Goal: Task Accomplishment & Management: Complete application form

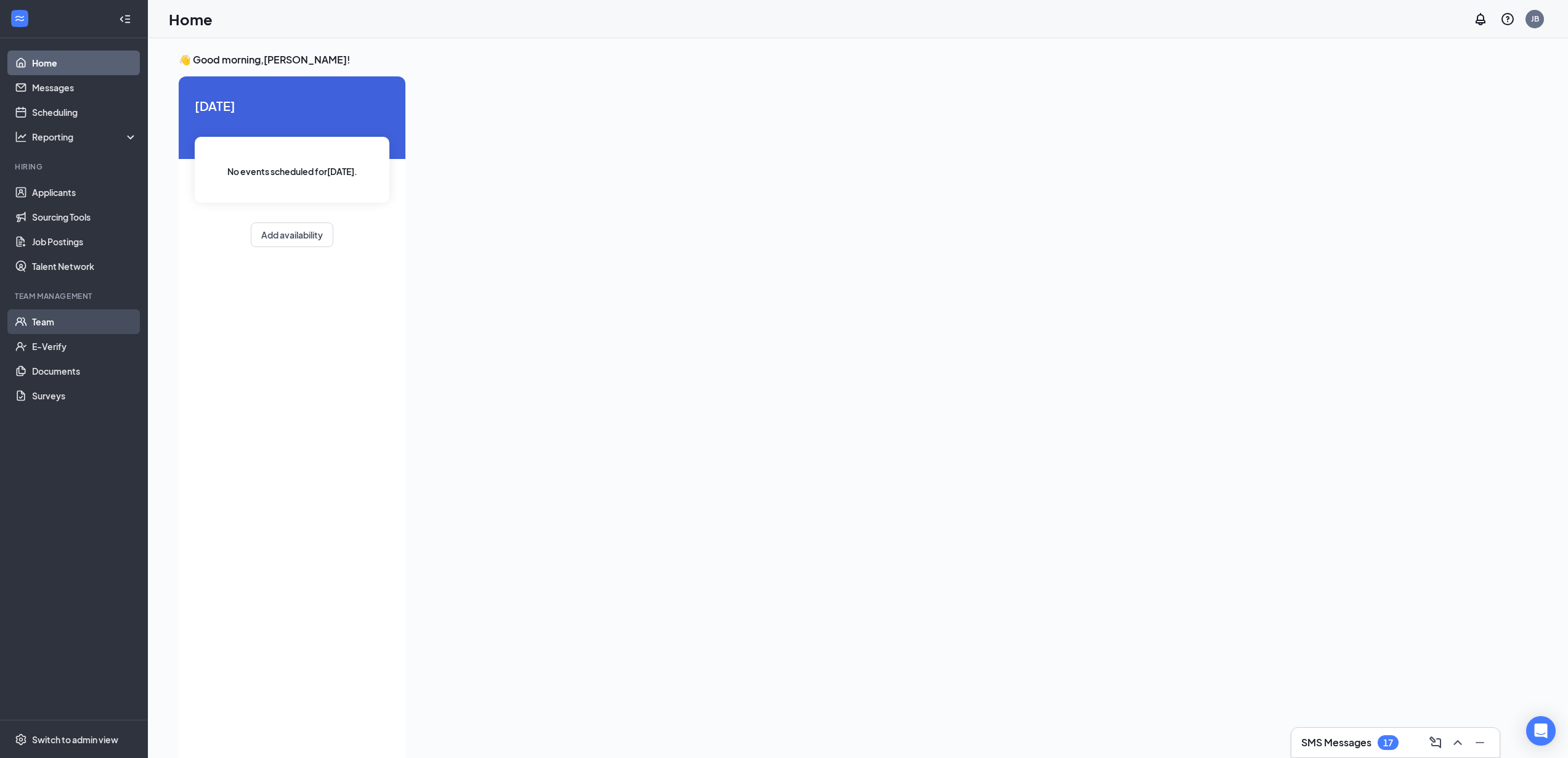
click at [44, 320] on link "Team" at bounding box center [84, 321] width 105 height 24
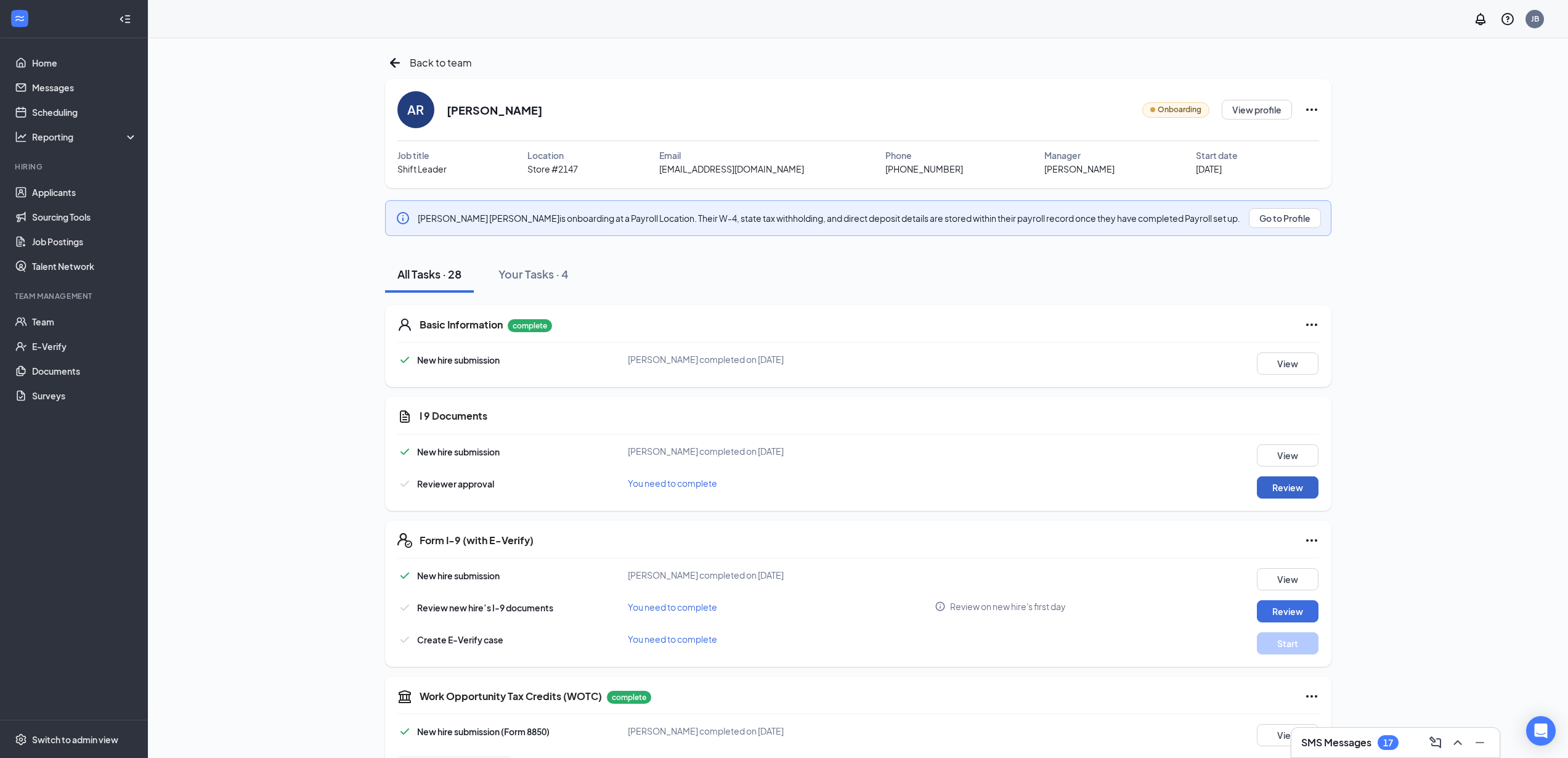
click at [1286, 487] on button "Review" at bounding box center [1288, 487] width 62 height 22
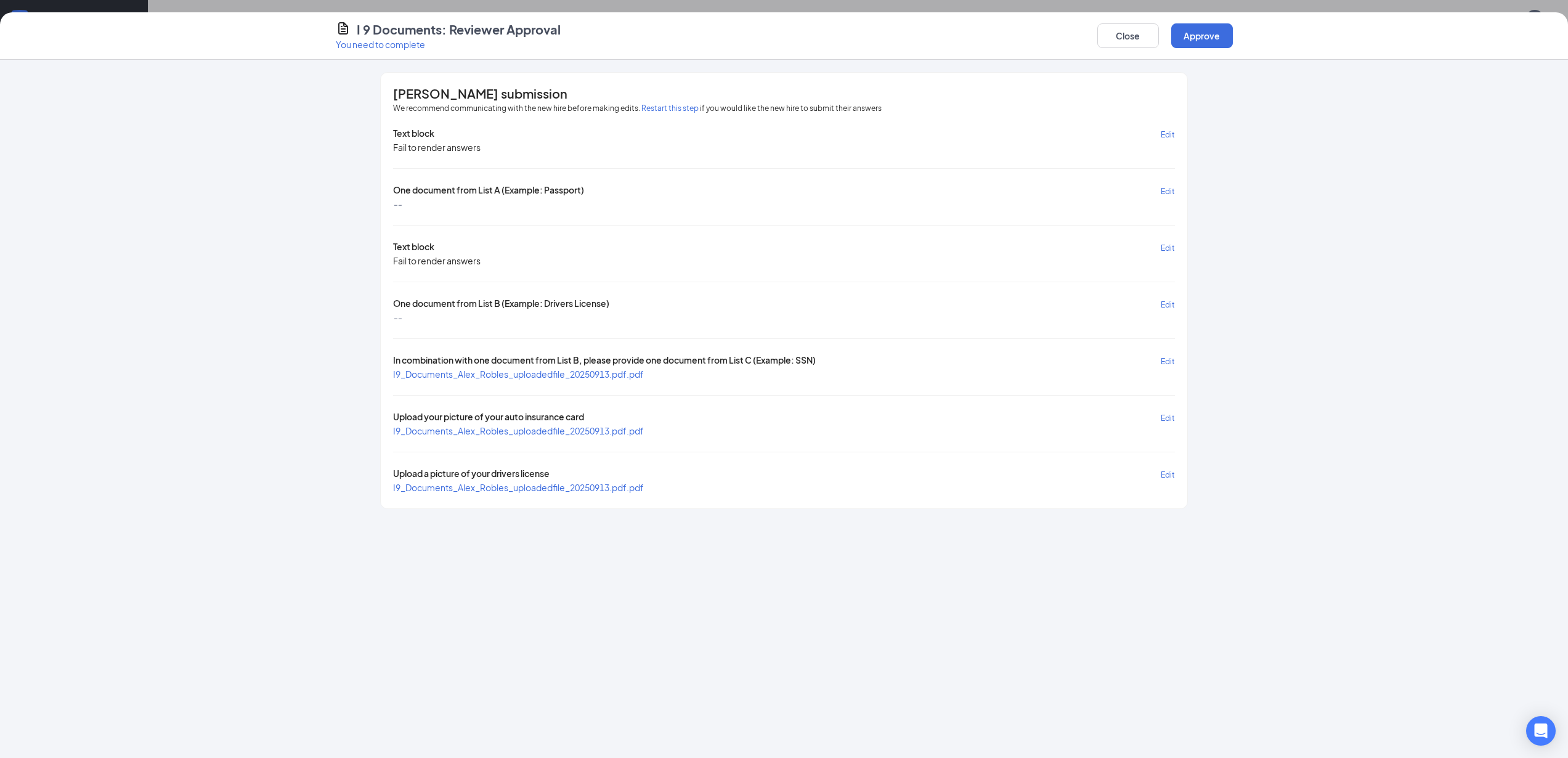
click at [459, 373] on span "I9_Documents_Alex_Robles_uploadedfile_20250913.pdf.pdf" at bounding box center [519, 373] width 251 height 11
click at [487, 429] on span "I9_Documents_Alex_Robles_uploadedfile_20250913.pdf.pdf" at bounding box center [519, 430] width 251 height 11
click at [484, 483] on span "I9_Documents_Alex_Robles_uploadedfile_20250913.pdf.pdf" at bounding box center [519, 487] width 251 height 11
click at [1206, 36] on button "Approve" at bounding box center [1203, 35] width 62 height 24
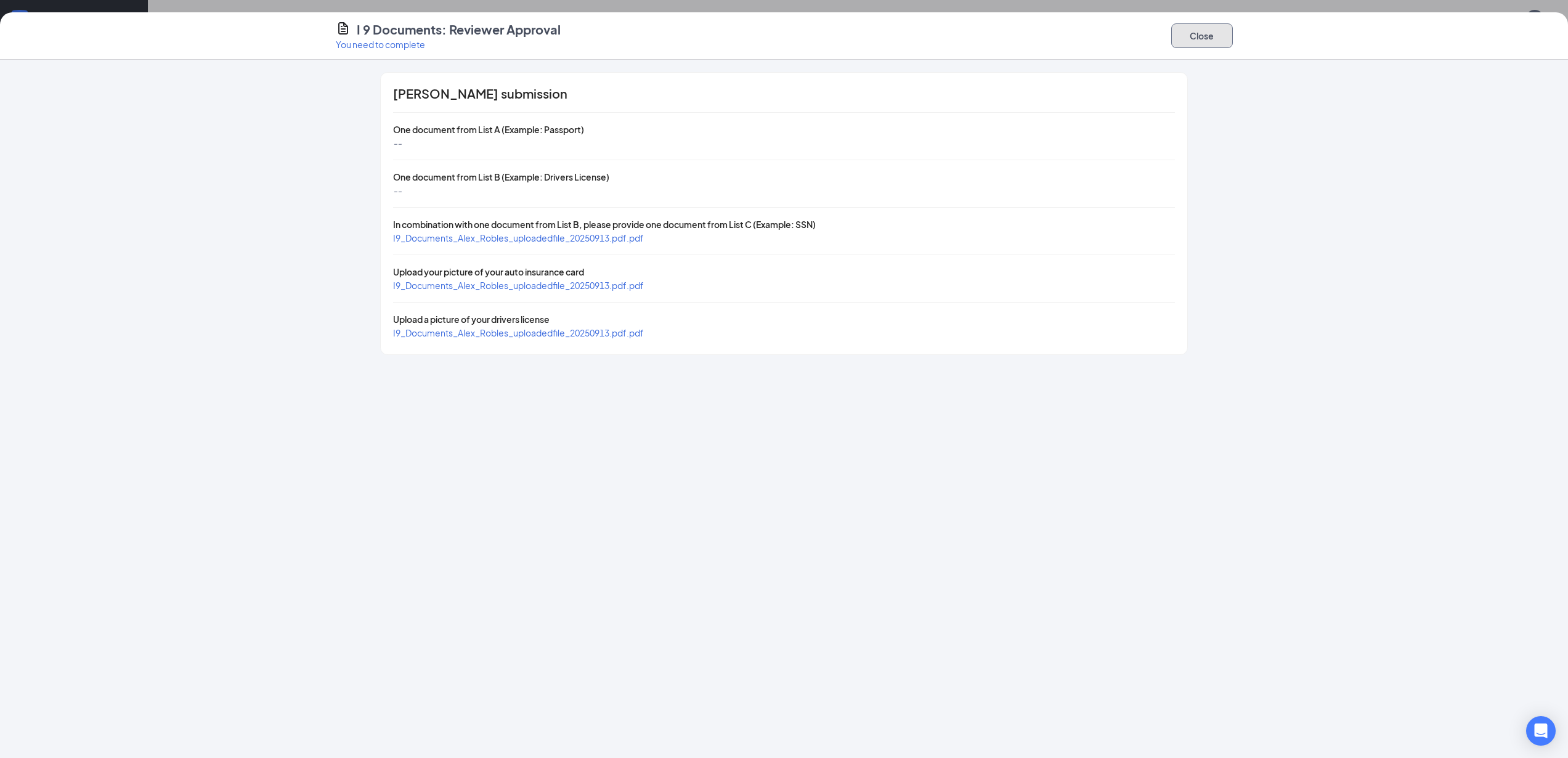
click at [1200, 37] on button "Close" at bounding box center [1203, 35] width 62 height 24
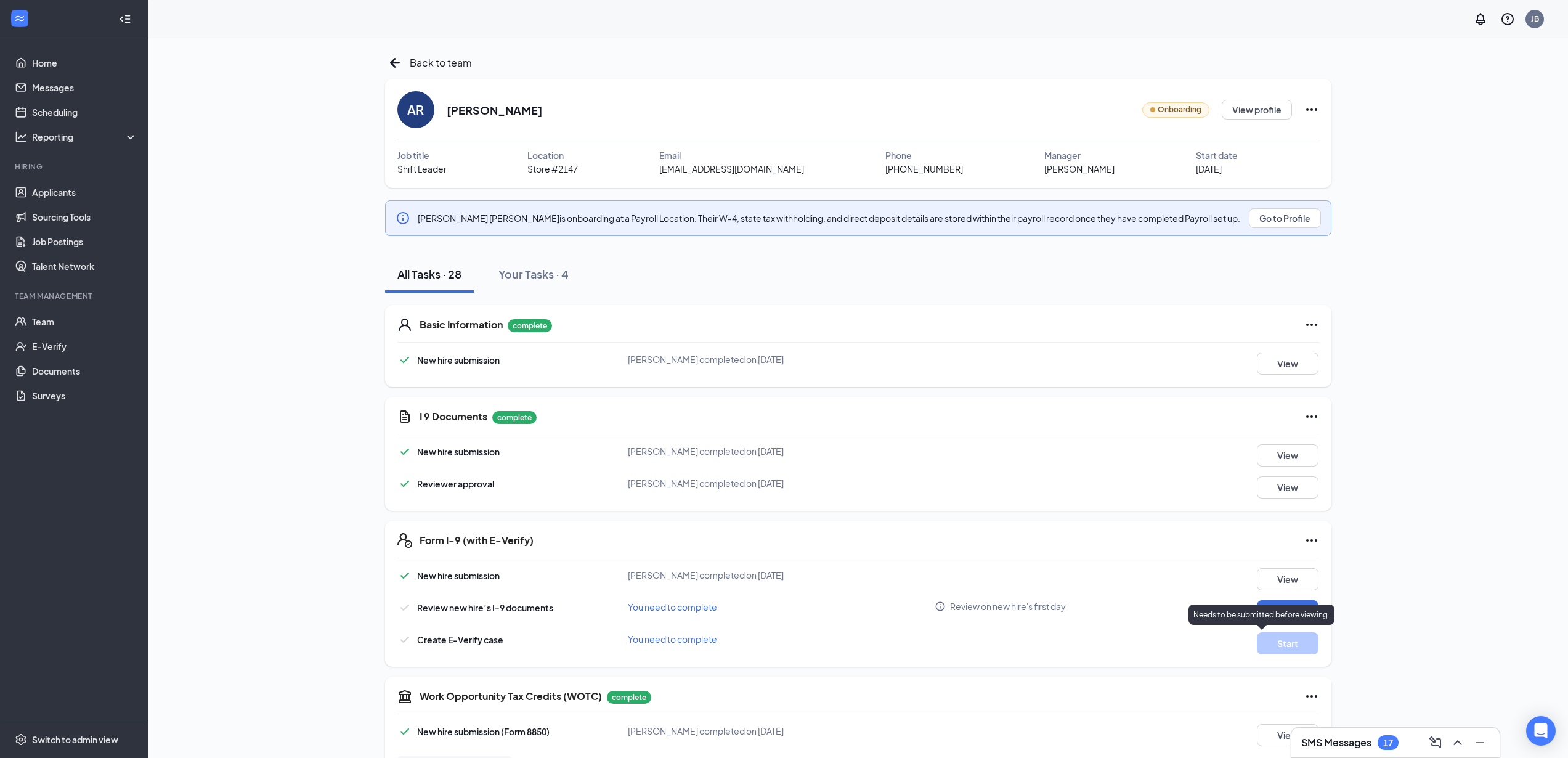
click at [1286, 612] on p "Needs to be submitted before viewing." at bounding box center [1261, 615] width 136 height 11
click at [1280, 613] on button "Review" at bounding box center [1288, 611] width 62 height 22
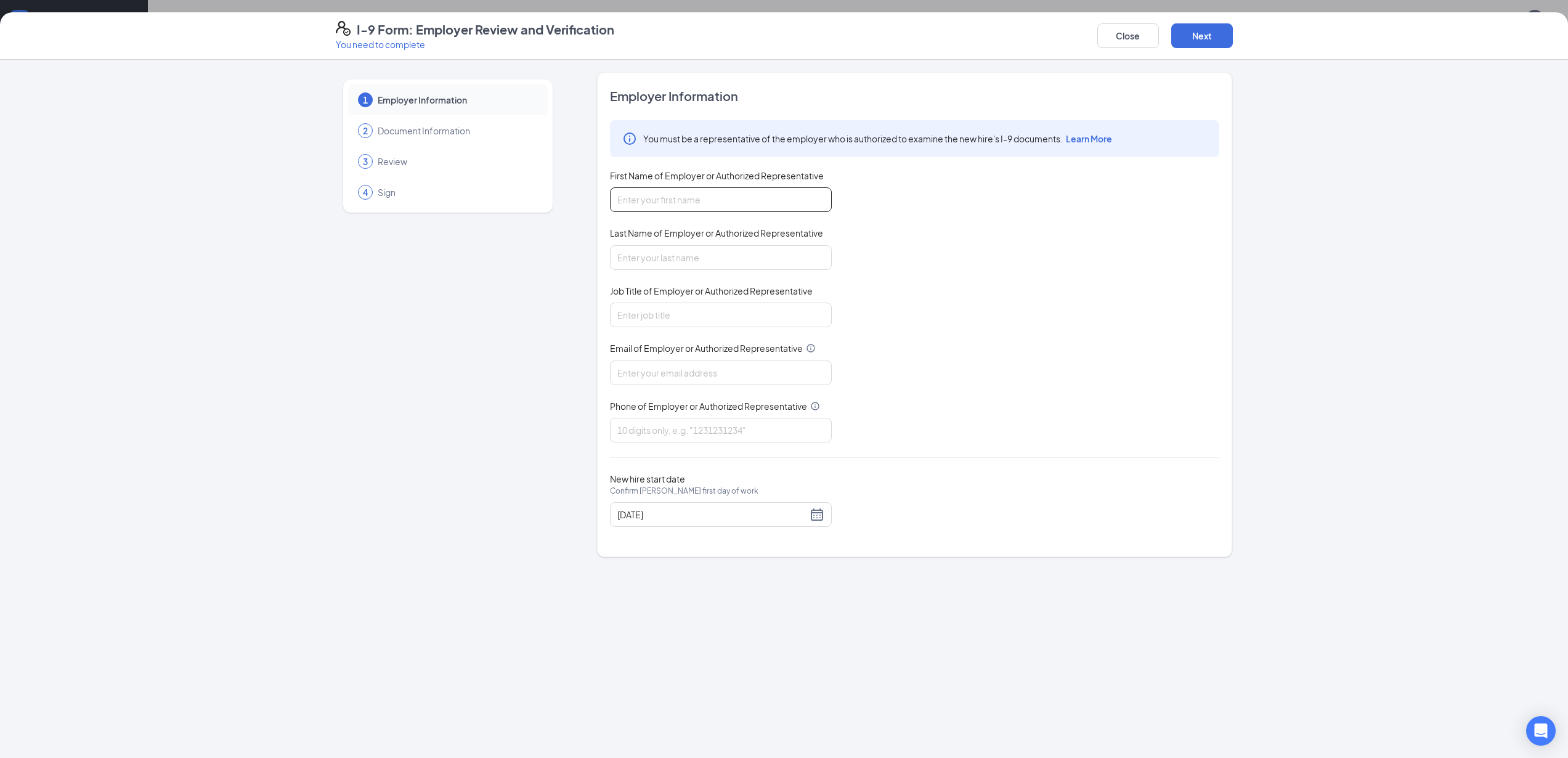
click at [704, 195] on input "First Name of Employer or Authorized Representative" at bounding box center [721, 200] width 222 height 24
type input "[PERSON_NAME]"
type input "[EMAIL_ADDRESS][DOMAIN_NAME]"
type input "6026955903"
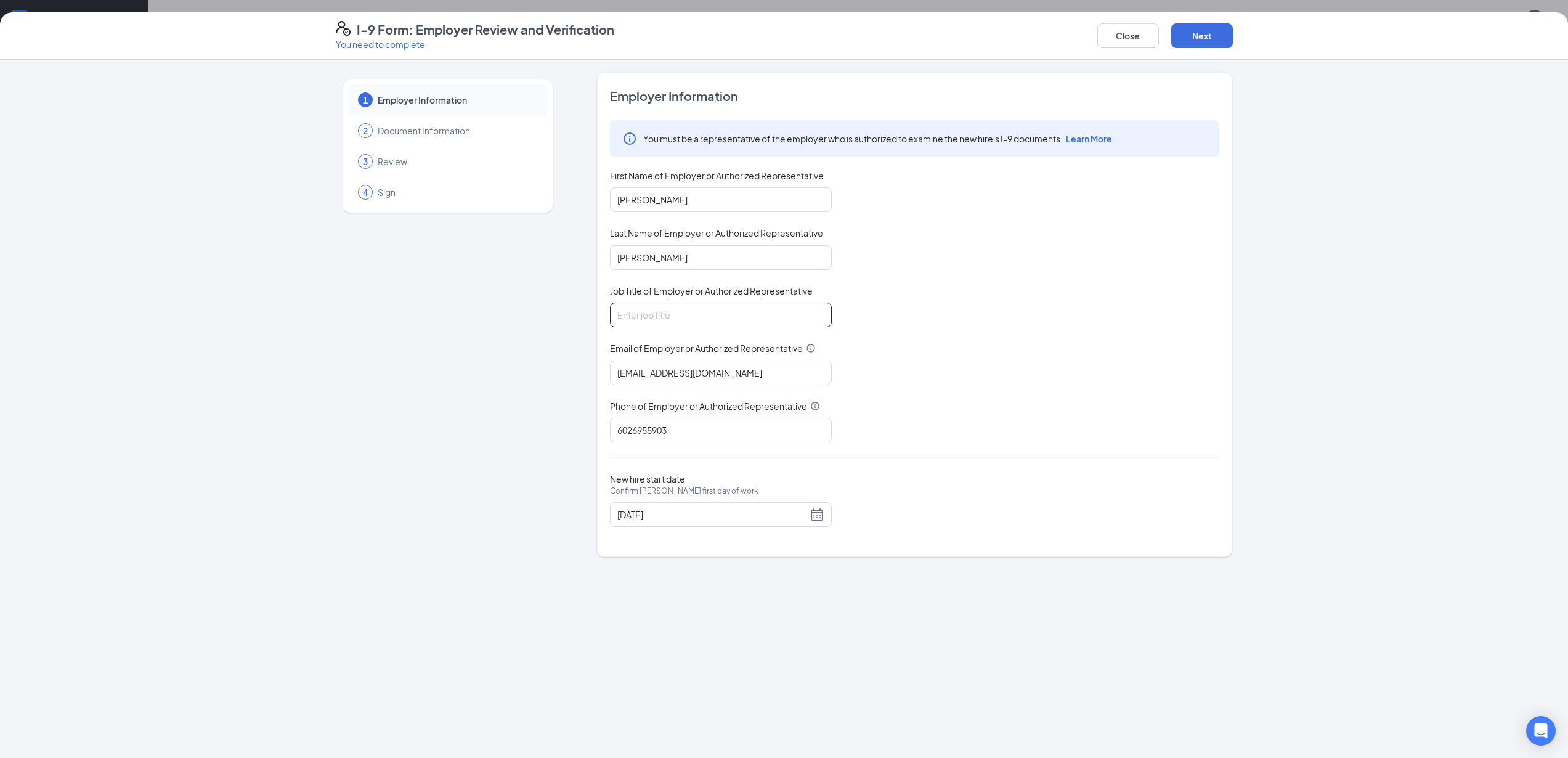
click at [664, 316] on input "Job Title of Employer or Authorized Representative" at bounding box center [721, 315] width 222 height 24
type input "Area Supervisor"
click at [1206, 40] on button "Next" at bounding box center [1203, 35] width 62 height 24
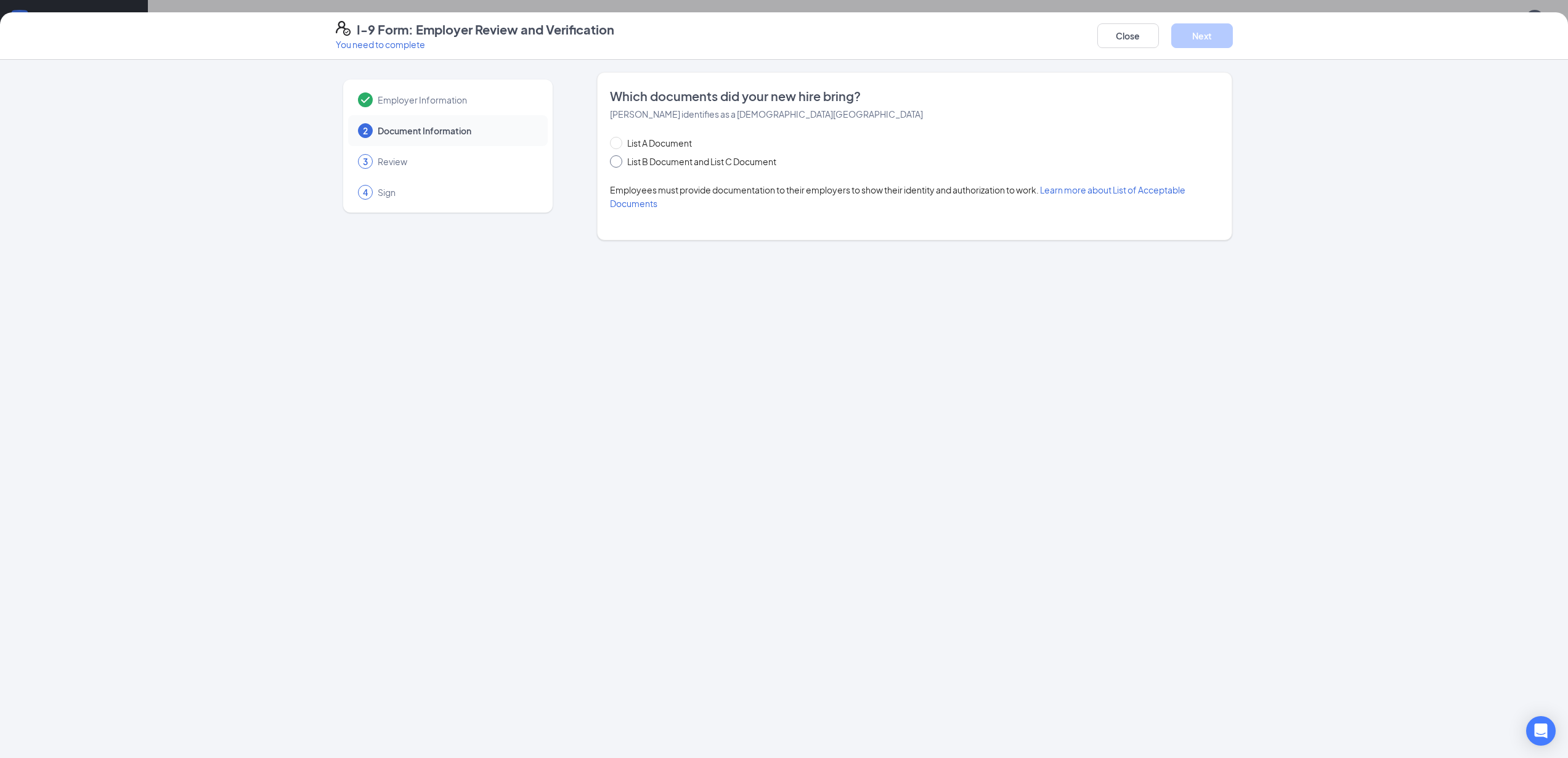
click at [617, 163] on input "List B Document and List C Document" at bounding box center [615, 159] width 9 height 9
radio input "true"
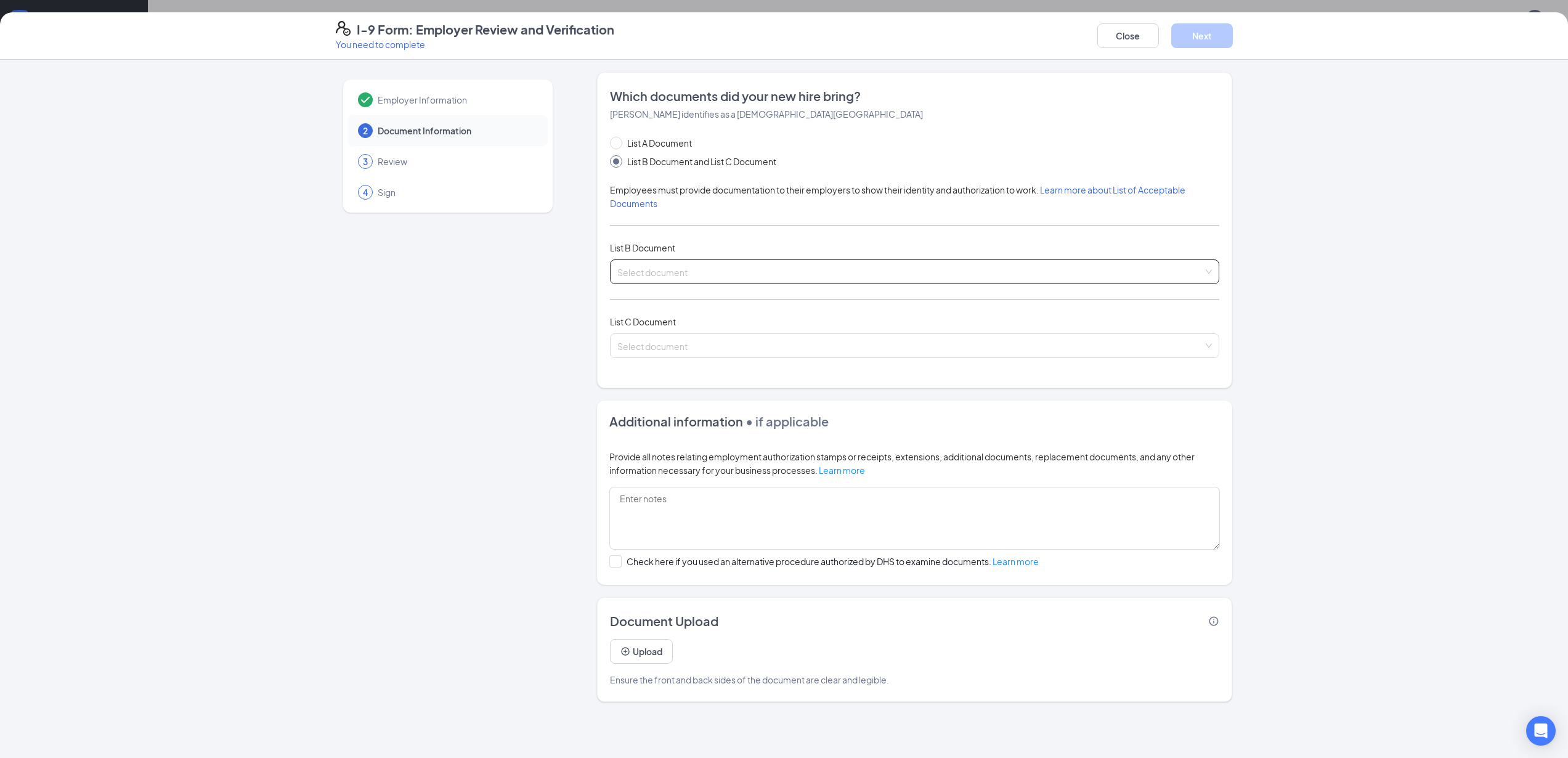
click at [715, 265] on input "search" at bounding box center [910, 269] width 586 height 19
click at [788, 272] on input "search" at bounding box center [910, 269] width 586 height 19
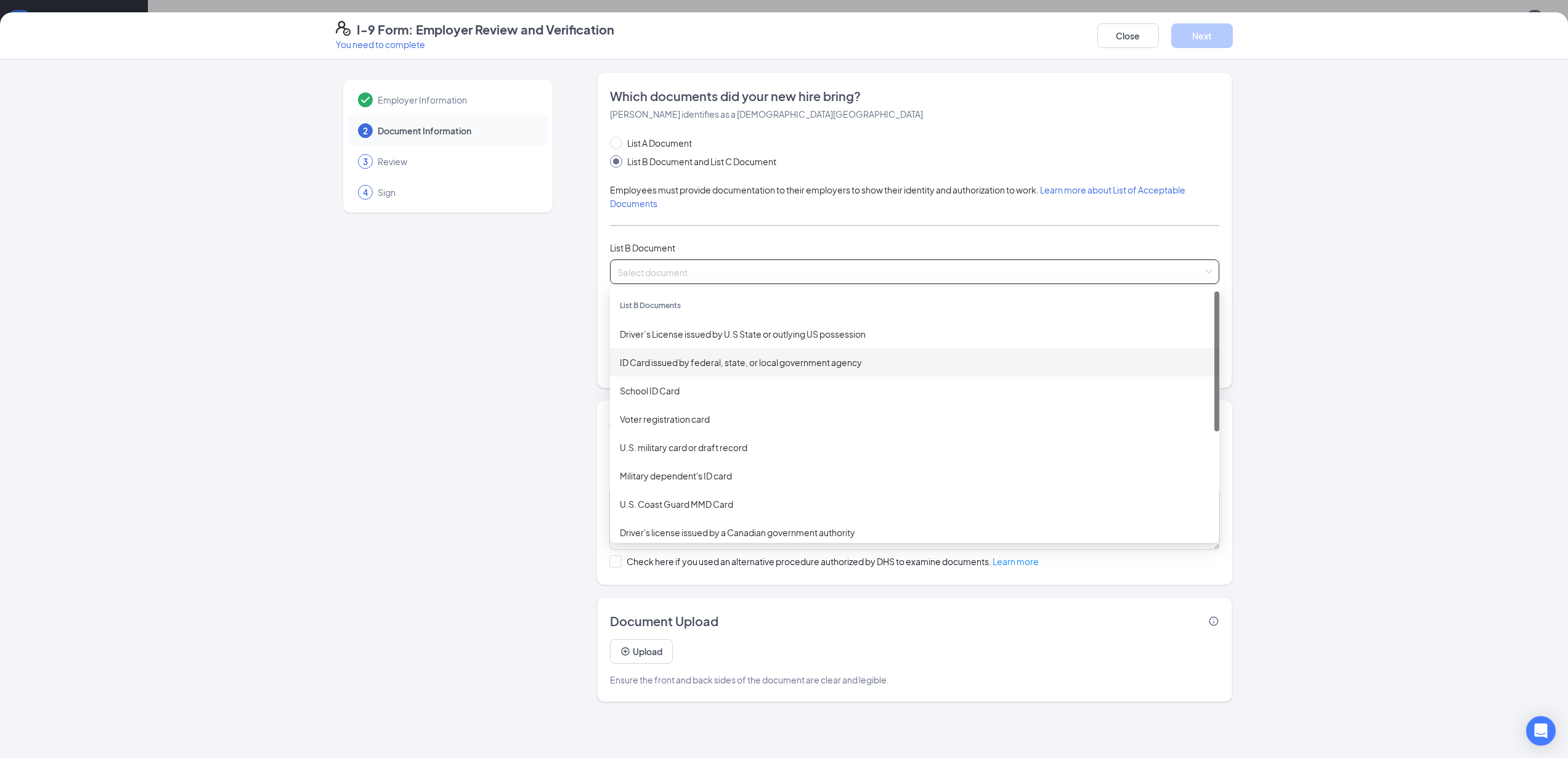
click at [700, 363] on div "ID Card issued by federal, state, or local government agency" at bounding box center [914, 362] width 589 height 14
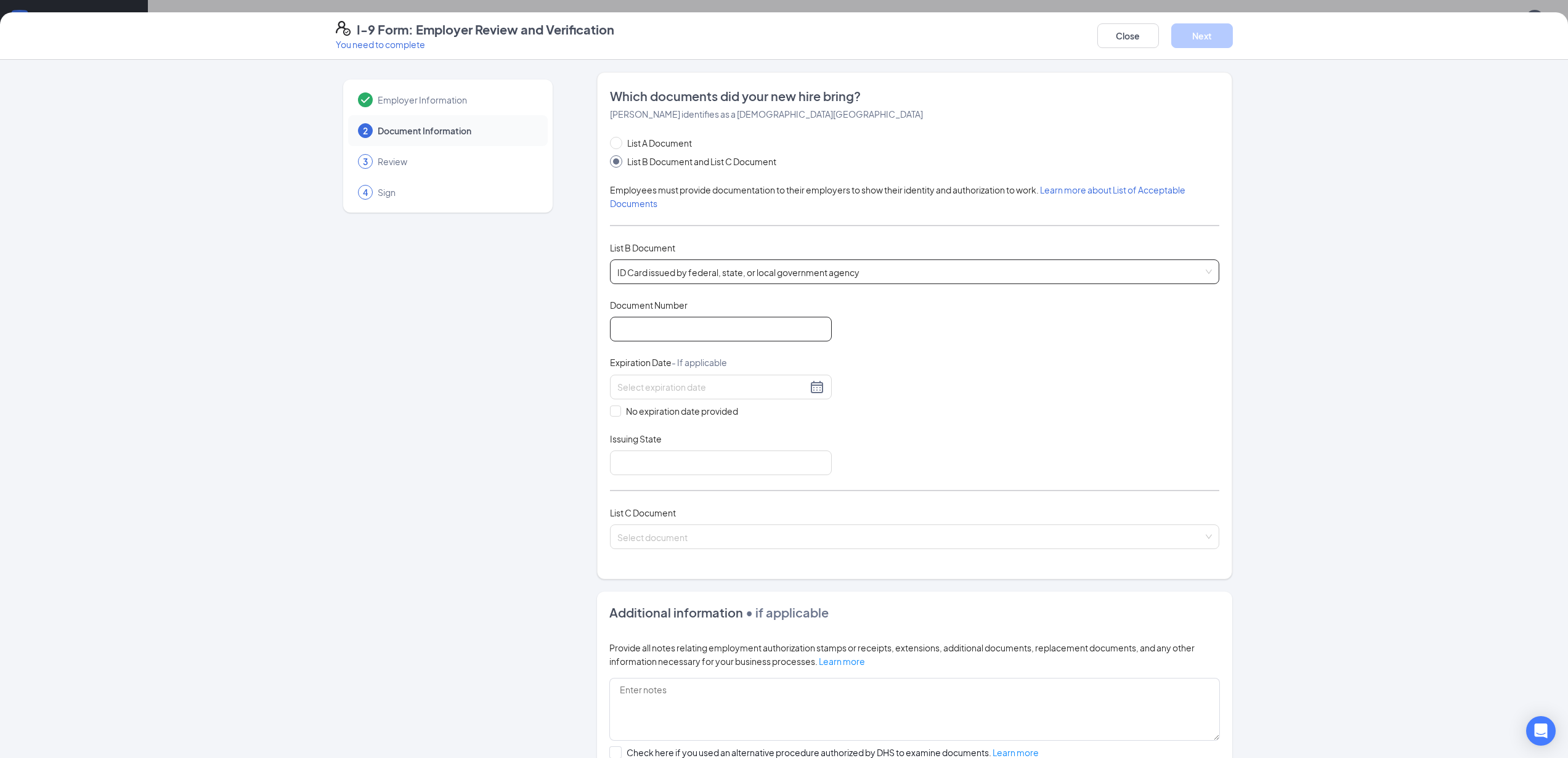
click at [700, 329] on input "Document Number" at bounding box center [721, 329] width 222 height 24
click at [297, 419] on div "Employer Information 2 Document Information 3 Review 4 Sign Which documents did…" at bounding box center [784, 409] width 1568 height 698
click at [687, 329] on input "Document Number" at bounding box center [721, 329] width 222 height 24
paste input "P93859364"
type input "P93859364"
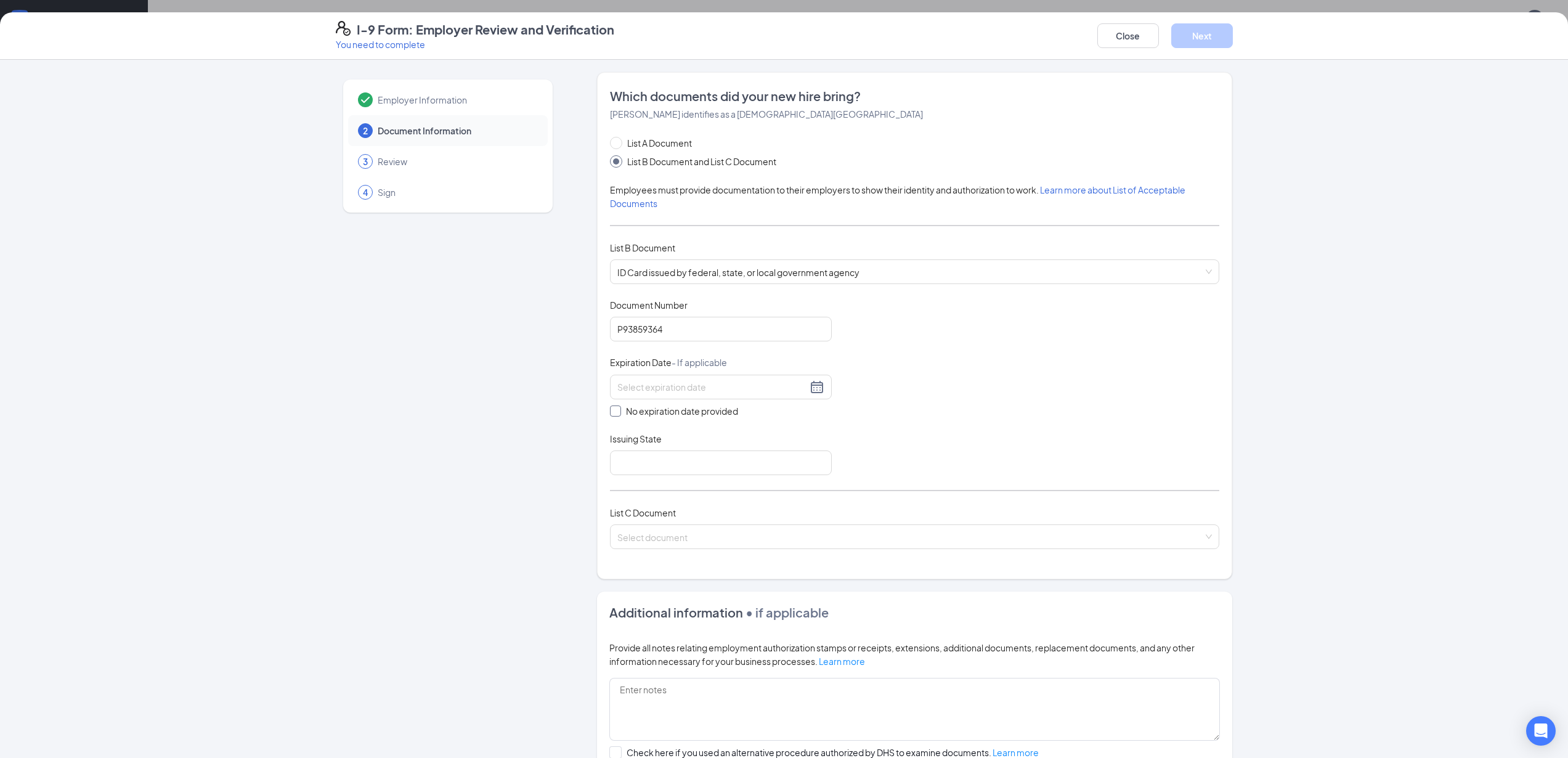
click at [610, 411] on input "No expiration date provided" at bounding box center [615, 410] width 9 height 9
checkbox input "true"
click at [666, 463] on input "Issuing State" at bounding box center [721, 465] width 222 height 24
type input "AZ"
click at [721, 543] on input "search" at bounding box center [910, 537] width 586 height 19
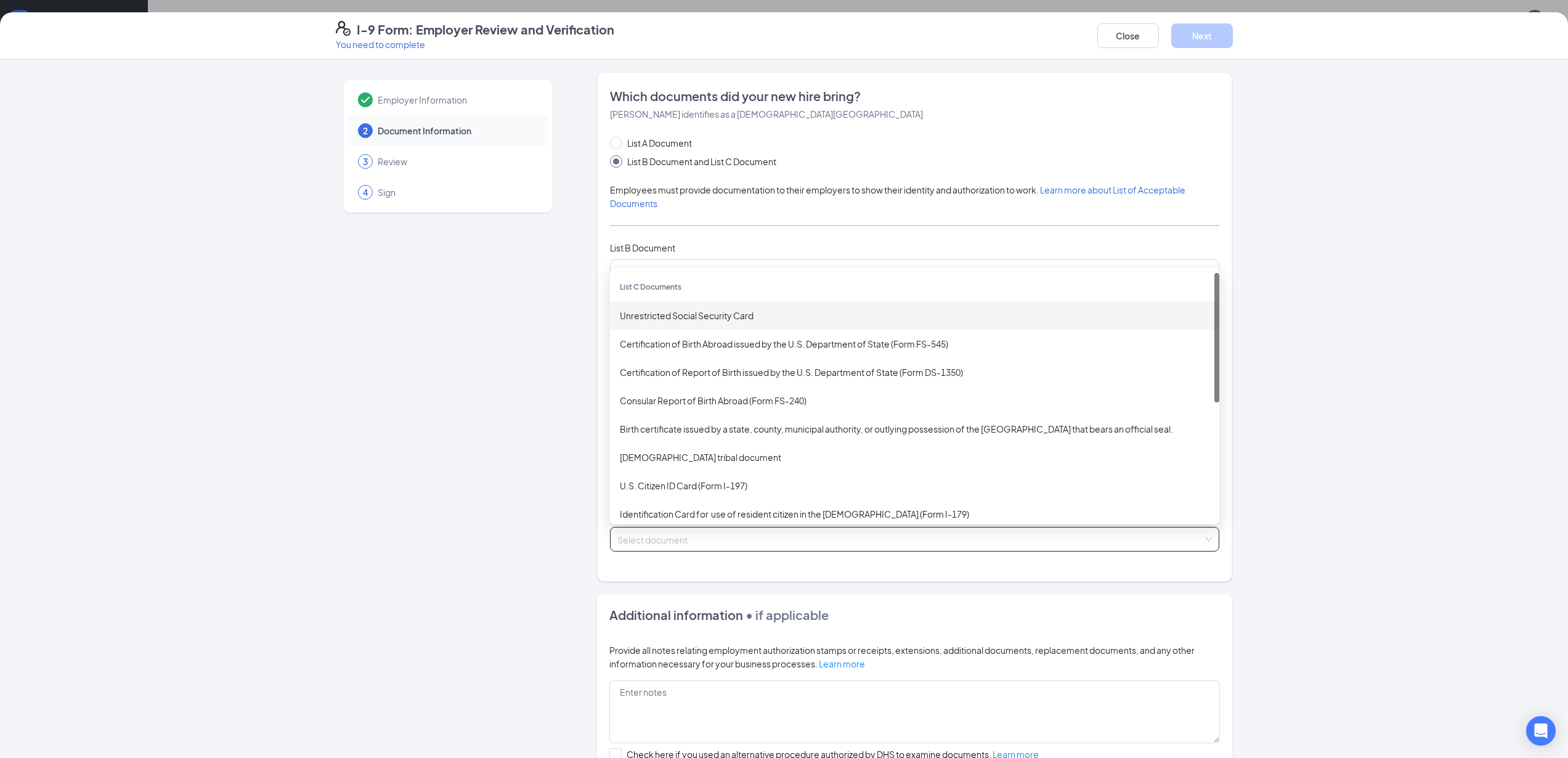
click at [670, 317] on div "Unrestricted Social Security Card" at bounding box center [914, 315] width 589 height 14
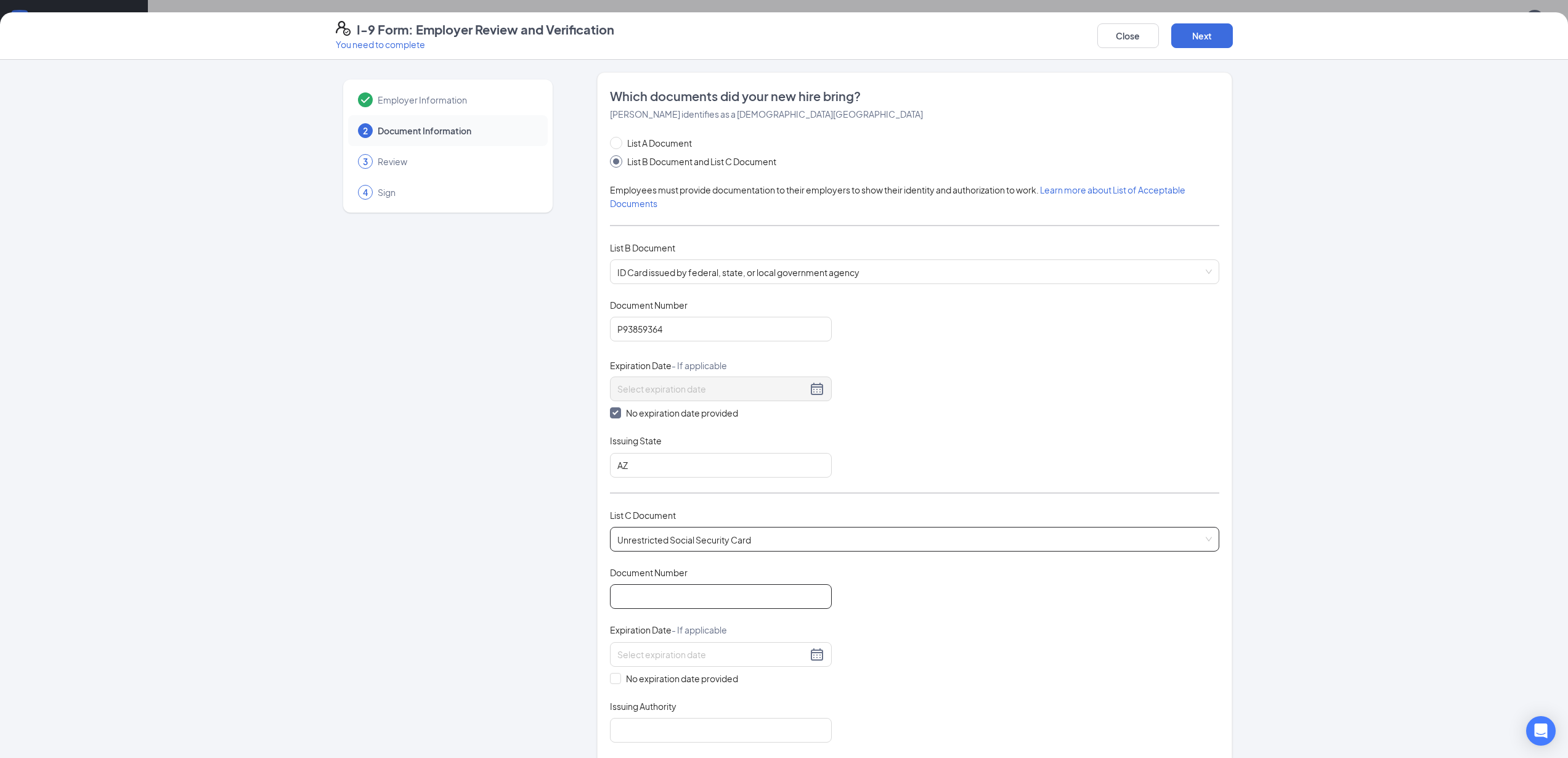
click at [682, 597] on input "Document Number" at bounding box center [721, 597] width 222 height 24
paste input "765-62-0993"
type input "765620993"
click at [610, 681] on input "No expiration date provided" at bounding box center [615, 677] width 9 height 9
checkbox input "true"
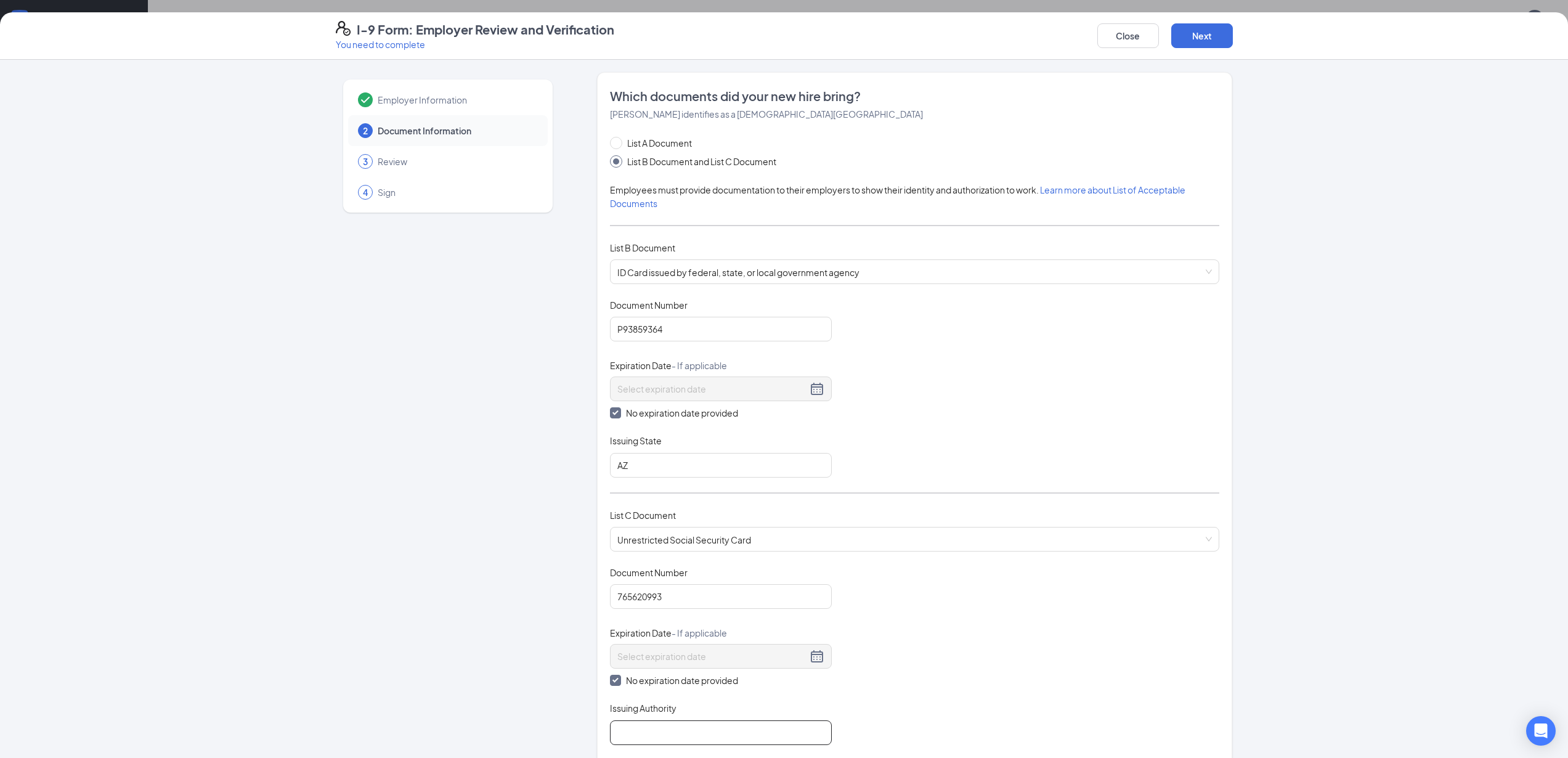
click at [659, 733] on input "Issuing Authority" at bounding box center [721, 733] width 222 height 24
type input "Social Security Administration"
click at [453, 642] on div "Employer Information 2 Document Information 3 Review 4 Sign" at bounding box center [447, 580] width 224 height 1017
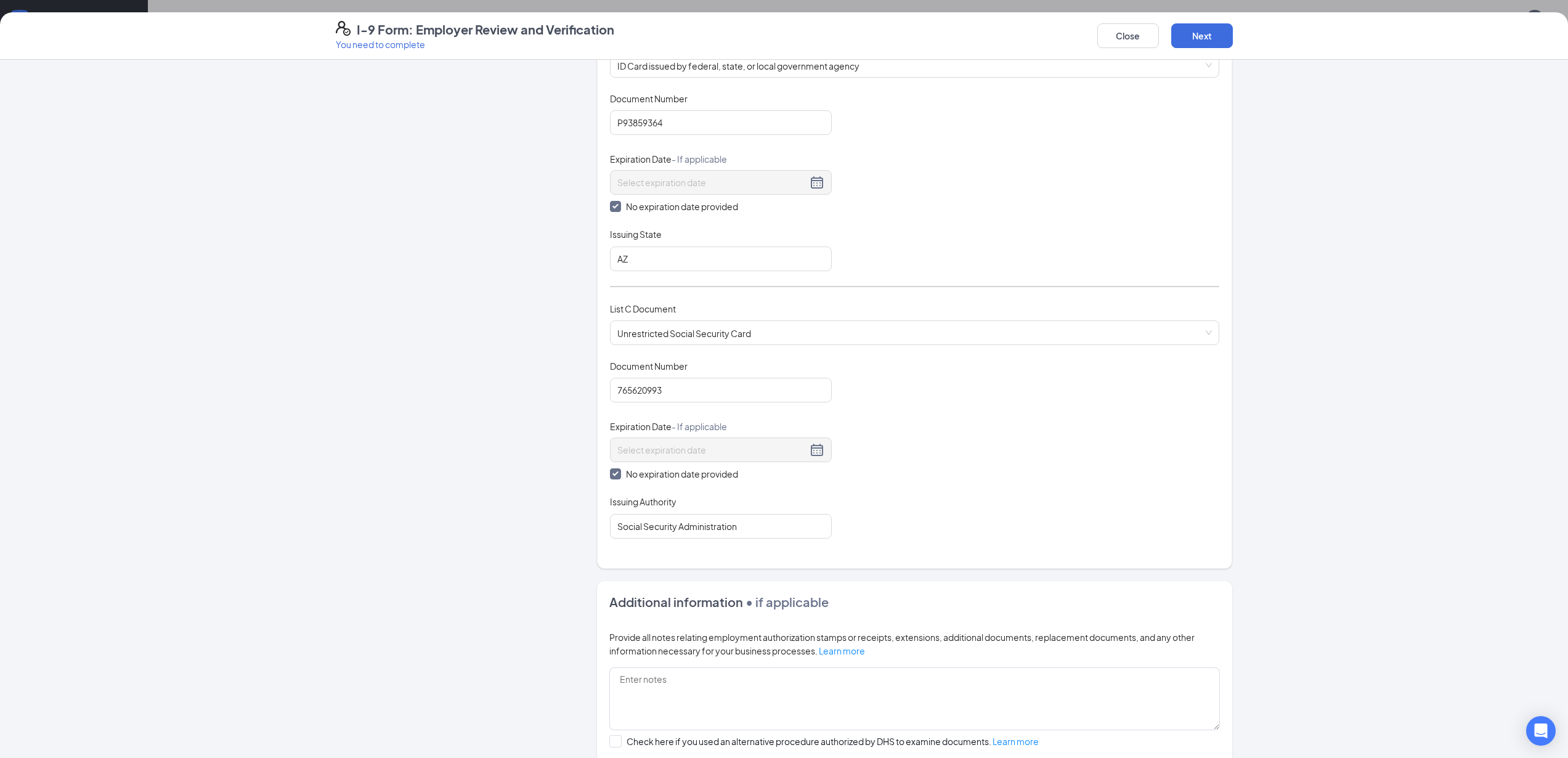
scroll to position [343, 0]
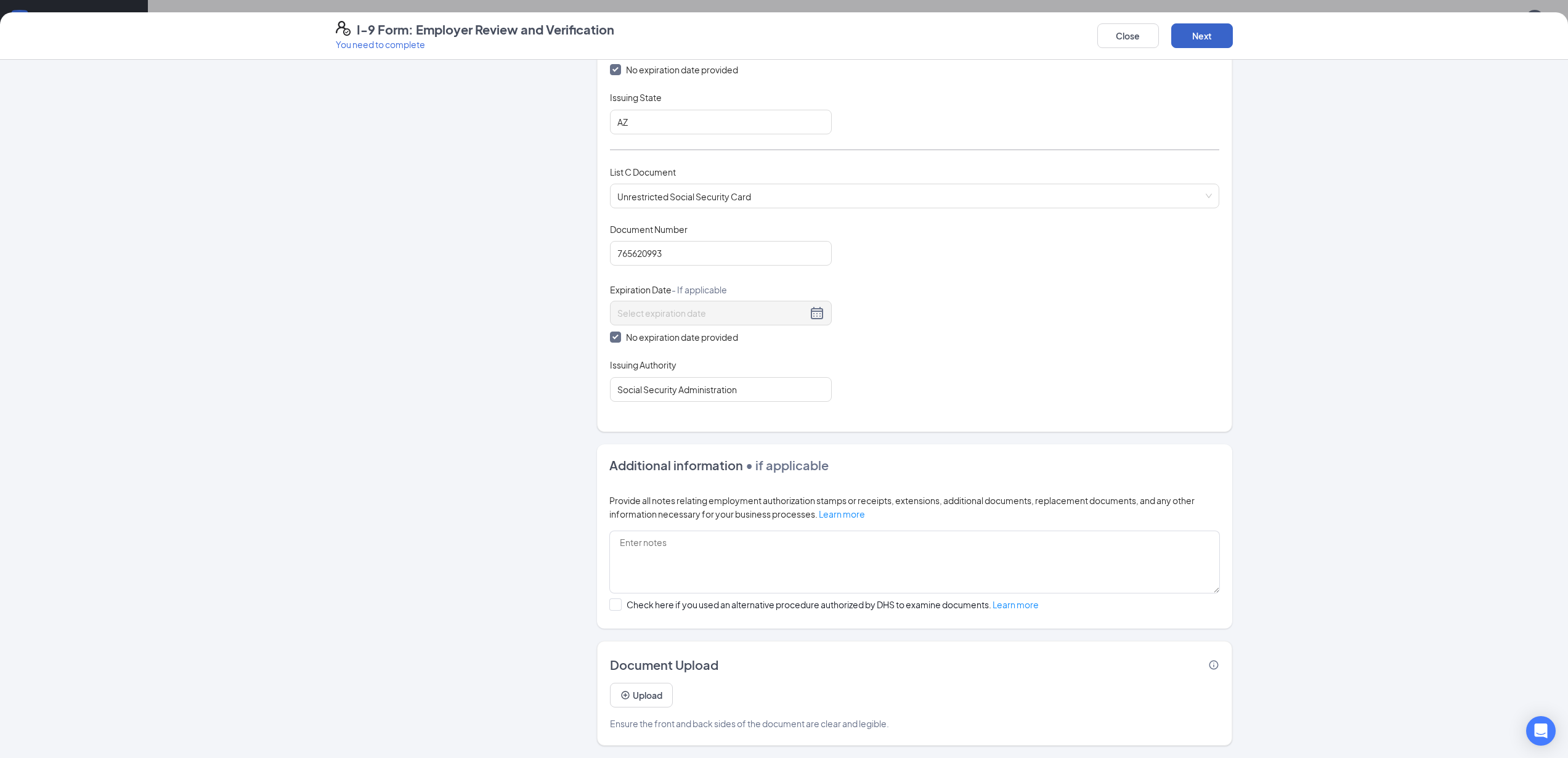
click at [1206, 40] on button "Next" at bounding box center [1203, 35] width 62 height 24
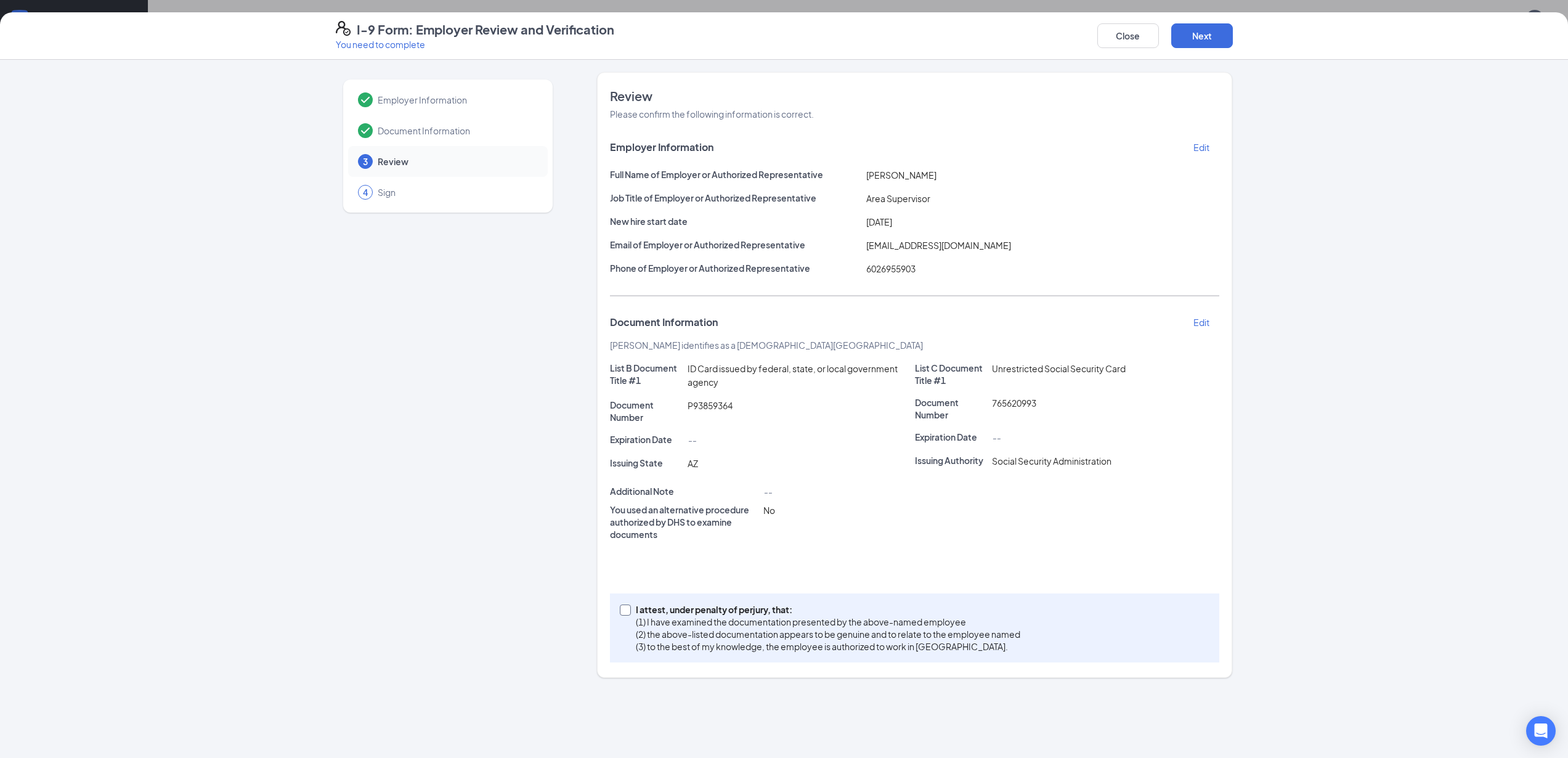
click at [669, 612] on p "I attest, under penalty of perjury, that:" at bounding box center [828, 609] width 385 height 12
click at [628, 612] on input "I attest, under penalty of [PERSON_NAME], that: (1) I have examined the documen…" at bounding box center [624, 609] width 9 height 9
checkbox input "true"
click at [1209, 31] on button "Next" at bounding box center [1203, 35] width 62 height 24
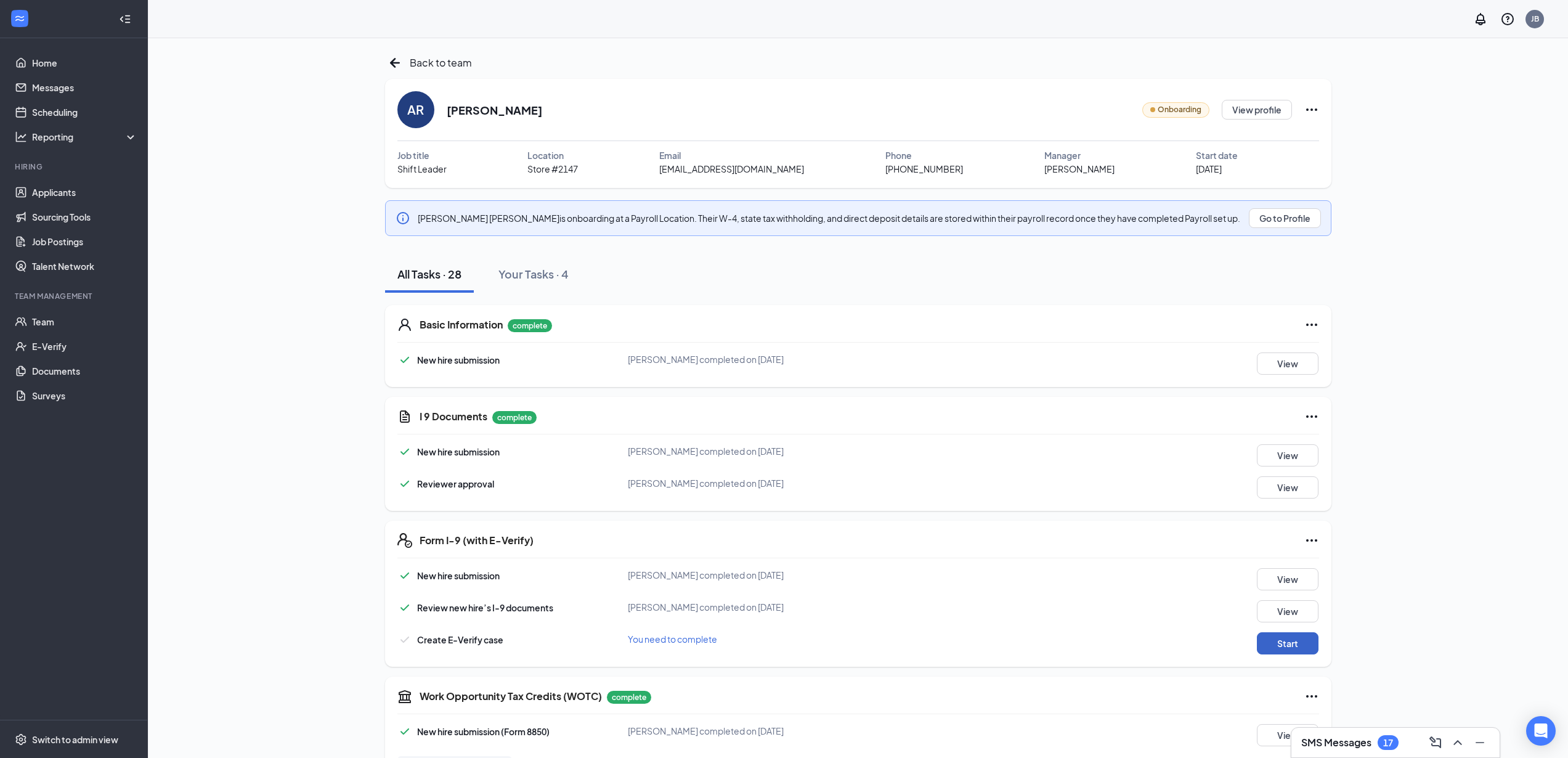
click at [1289, 643] on button "Start" at bounding box center [1288, 643] width 62 height 22
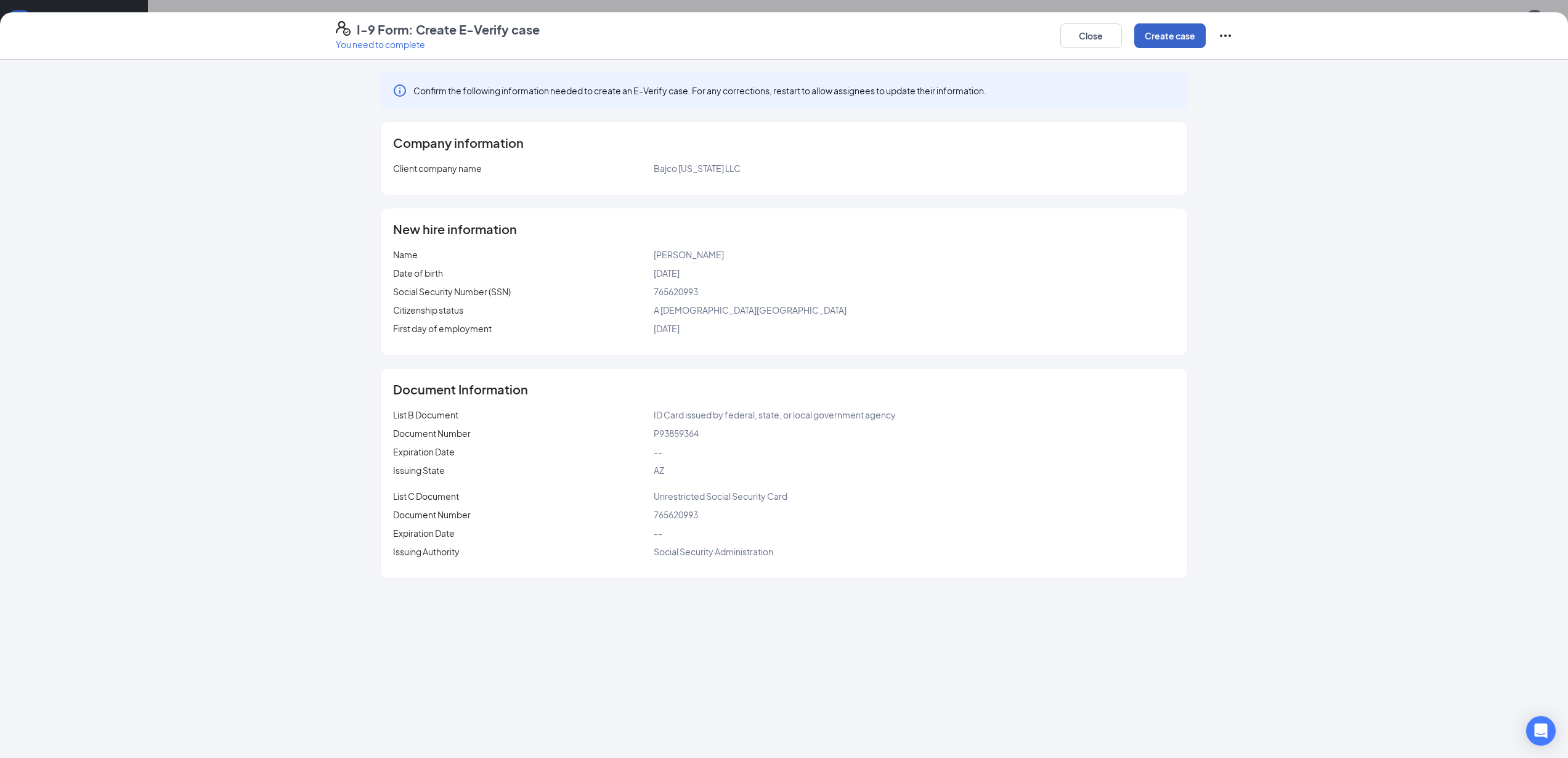
click at [1180, 37] on button "Create case" at bounding box center [1170, 35] width 71 height 24
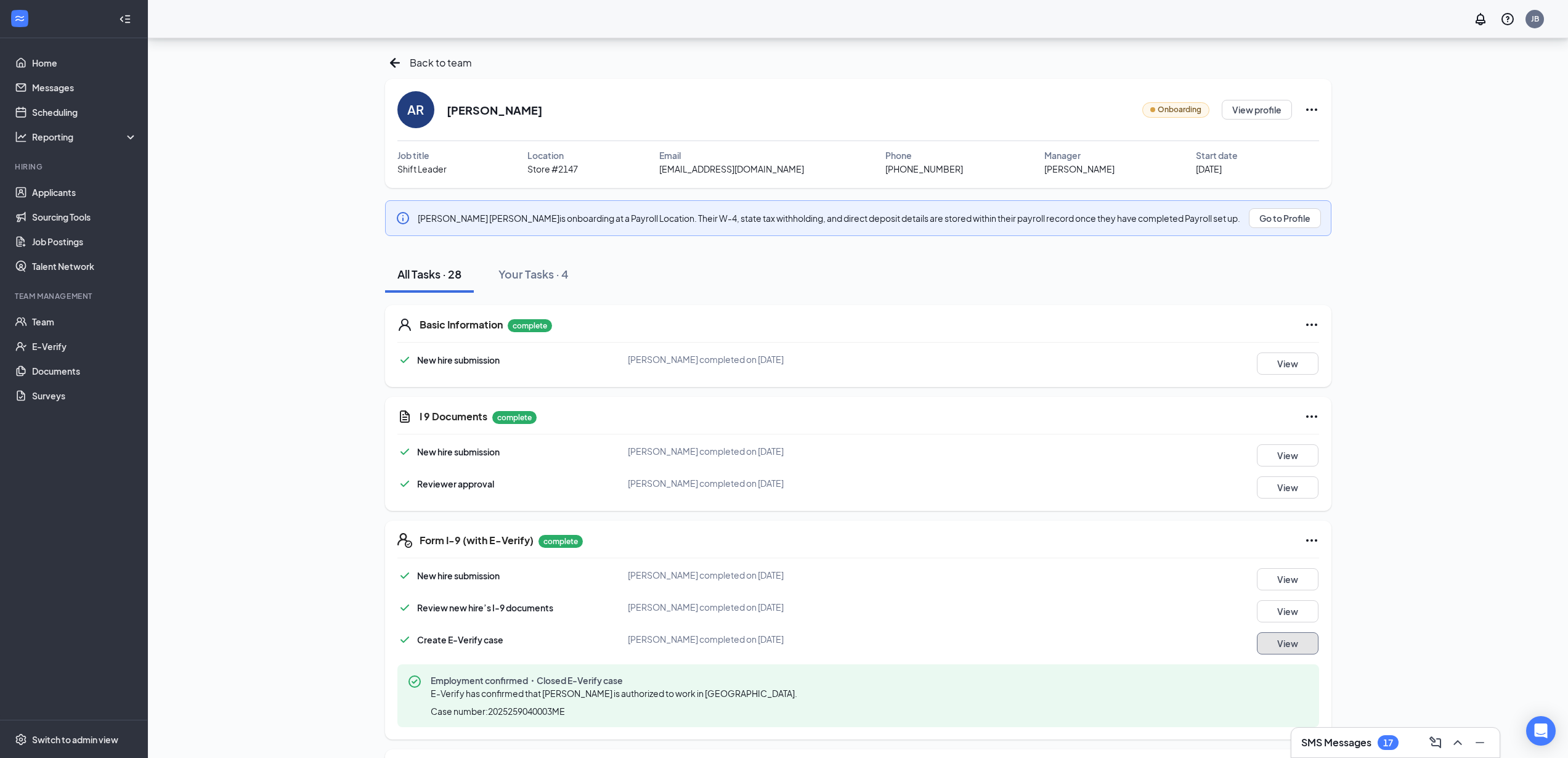
scroll to position [978, 0]
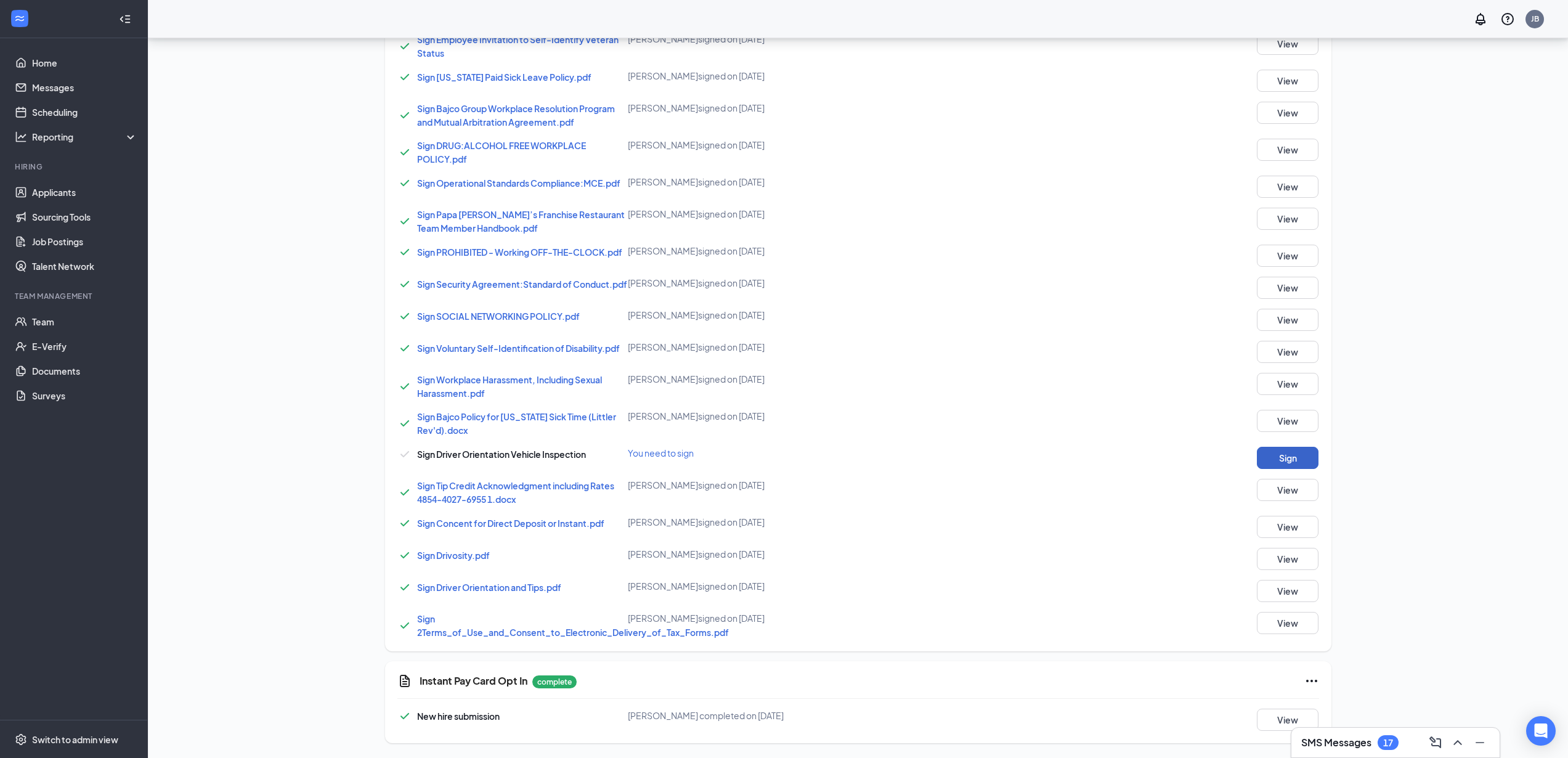
click at [1282, 454] on button "Sign" at bounding box center [1288, 458] width 62 height 22
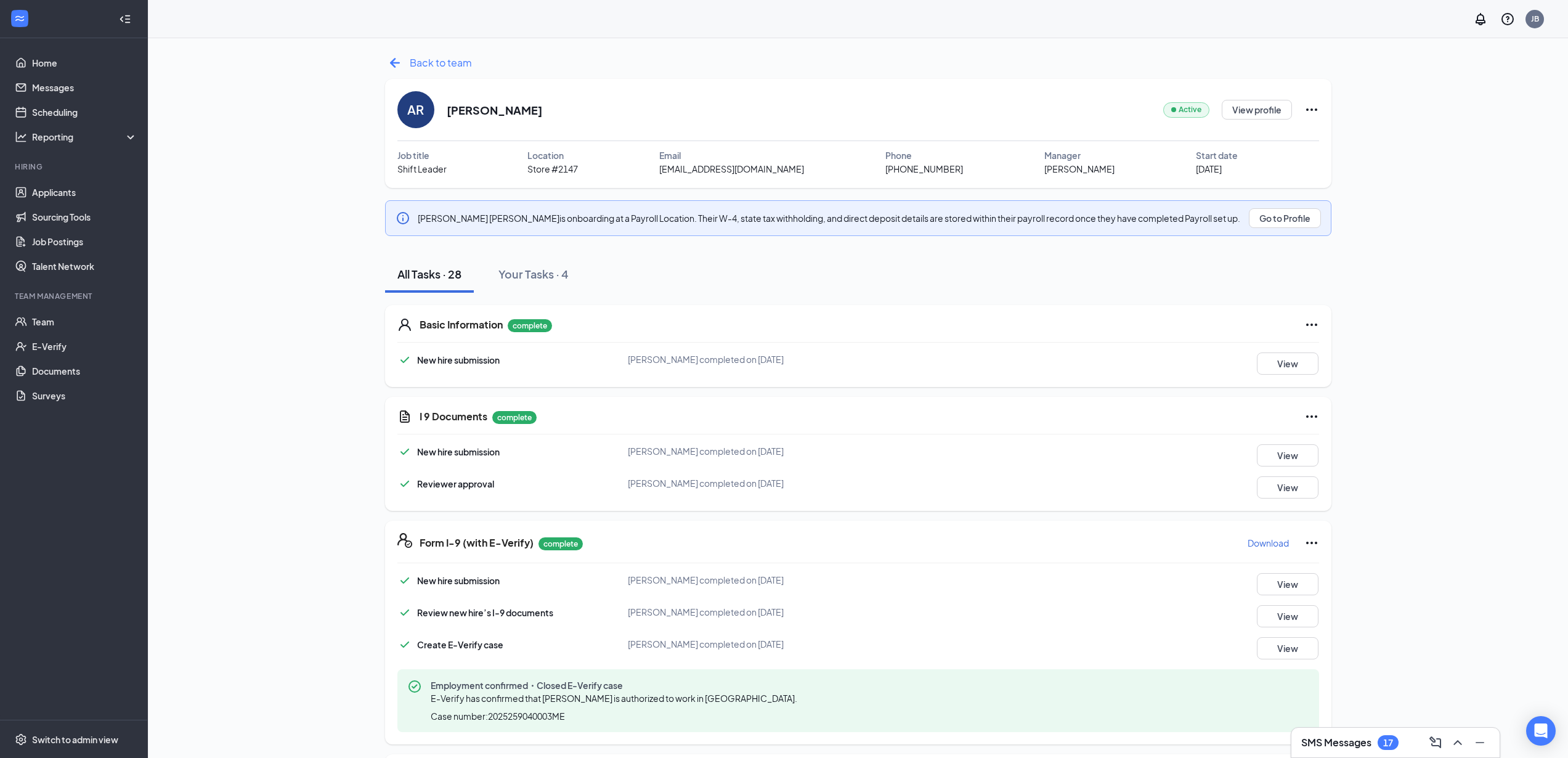
click at [392, 61] on icon "ArrowLeftNew" at bounding box center [394, 63] width 10 height 10
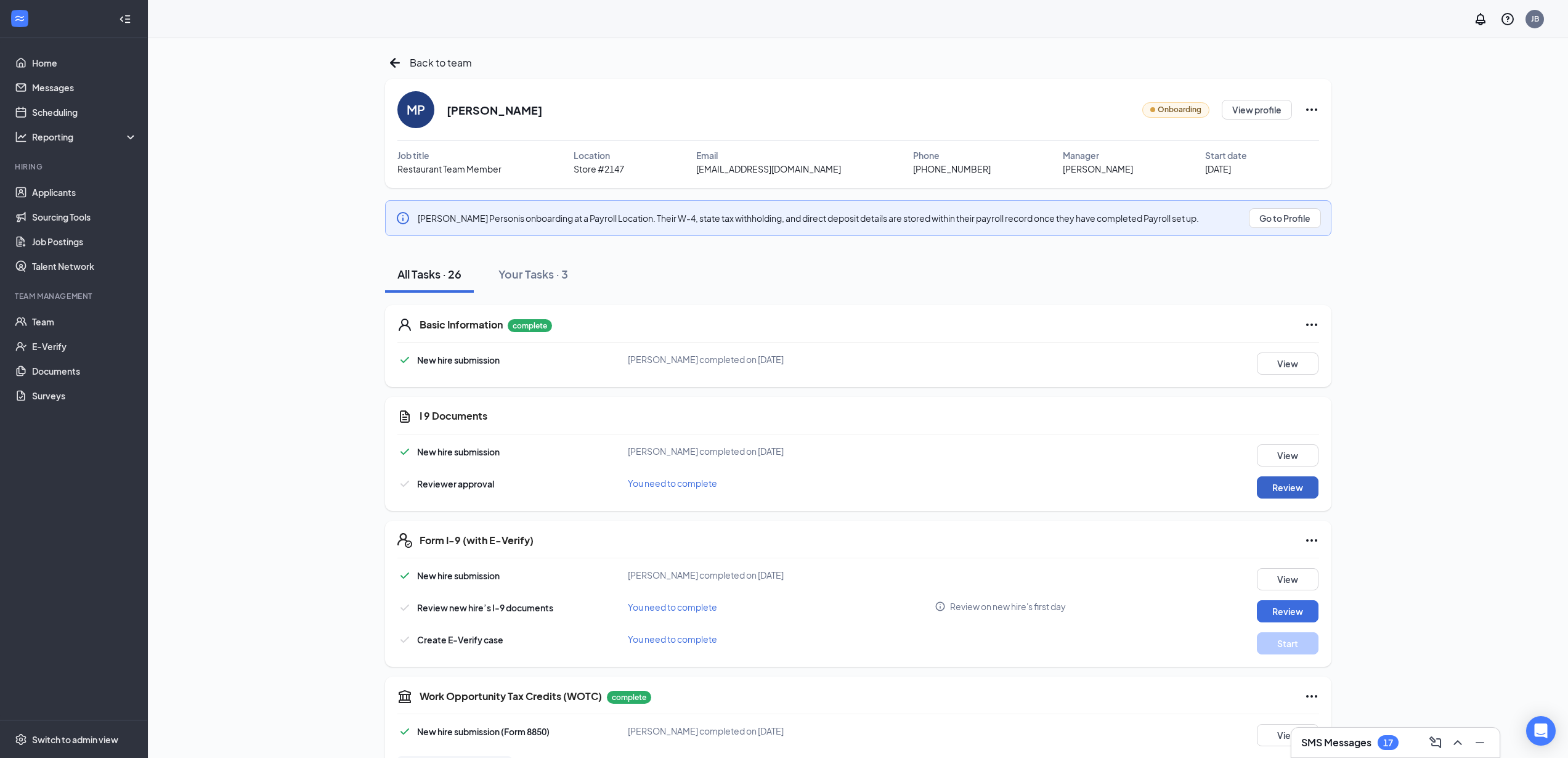
click at [1289, 487] on button "Review" at bounding box center [1288, 487] width 62 height 22
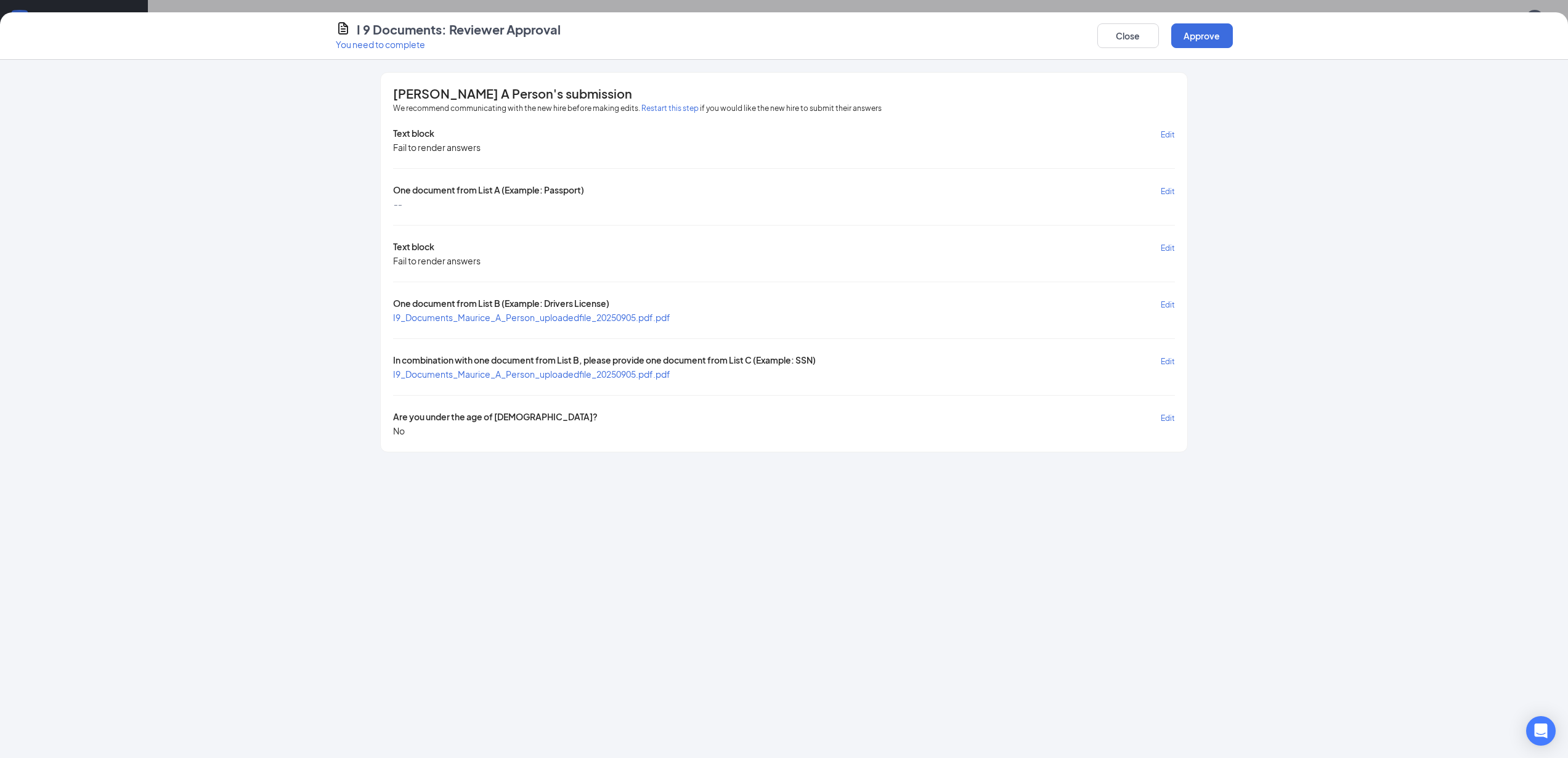
click at [471, 312] on span "I9_Documents_Maurice_A_Person_uploadedfile_20250905.pdf.pdf" at bounding box center [532, 317] width 277 height 11
click at [511, 372] on span "I9_Documents_Maurice_A_Person_uploadedfile_20250905.pdf.pdf" at bounding box center [532, 373] width 277 height 11
click at [1207, 38] on button "Approve" at bounding box center [1203, 35] width 62 height 24
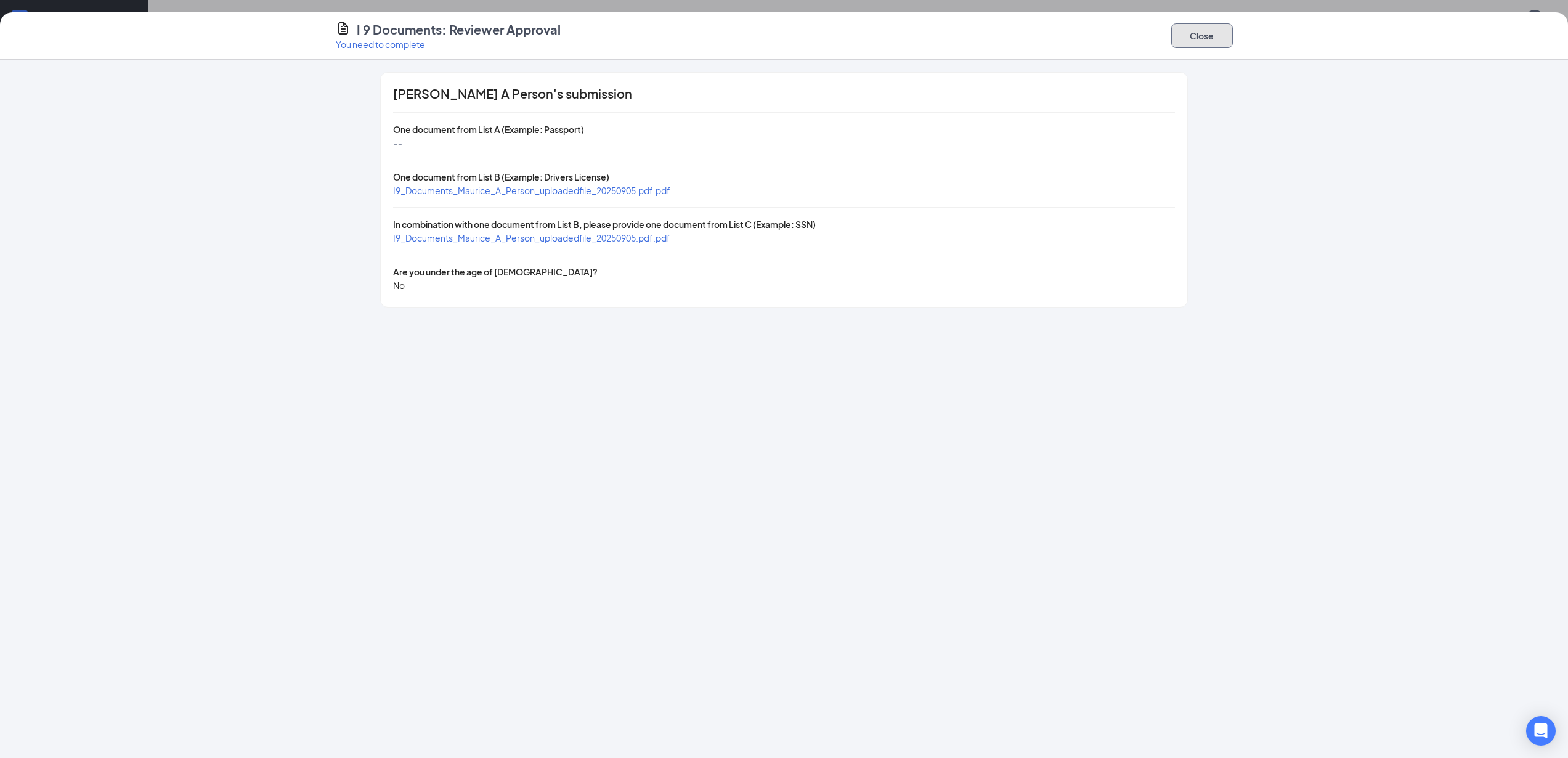
click at [1206, 42] on button "Close" at bounding box center [1203, 35] width 62 height 24
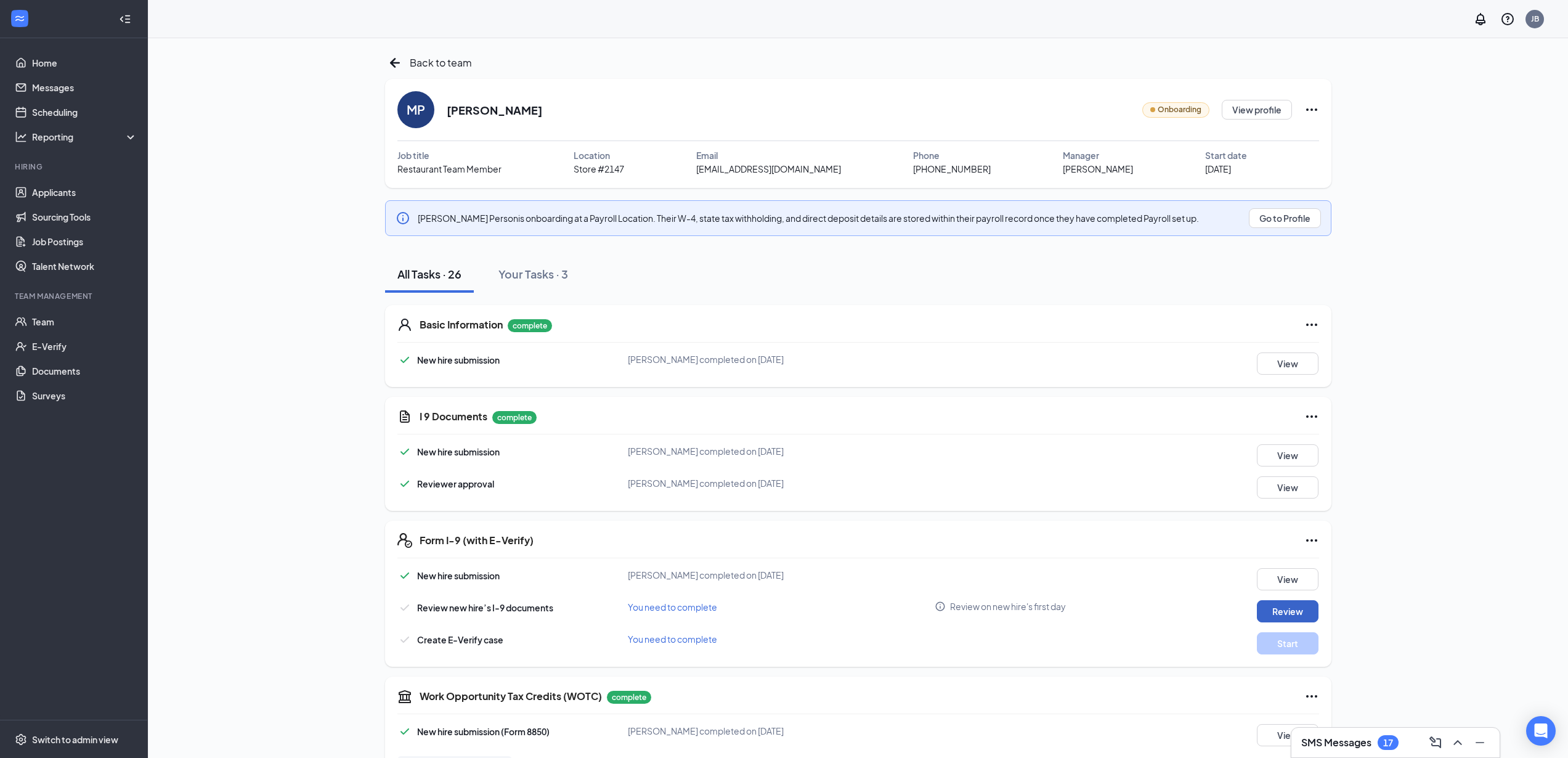
click at [1293, 612] on button "Review" at bounding box center [1288, 611] width 62 height 22
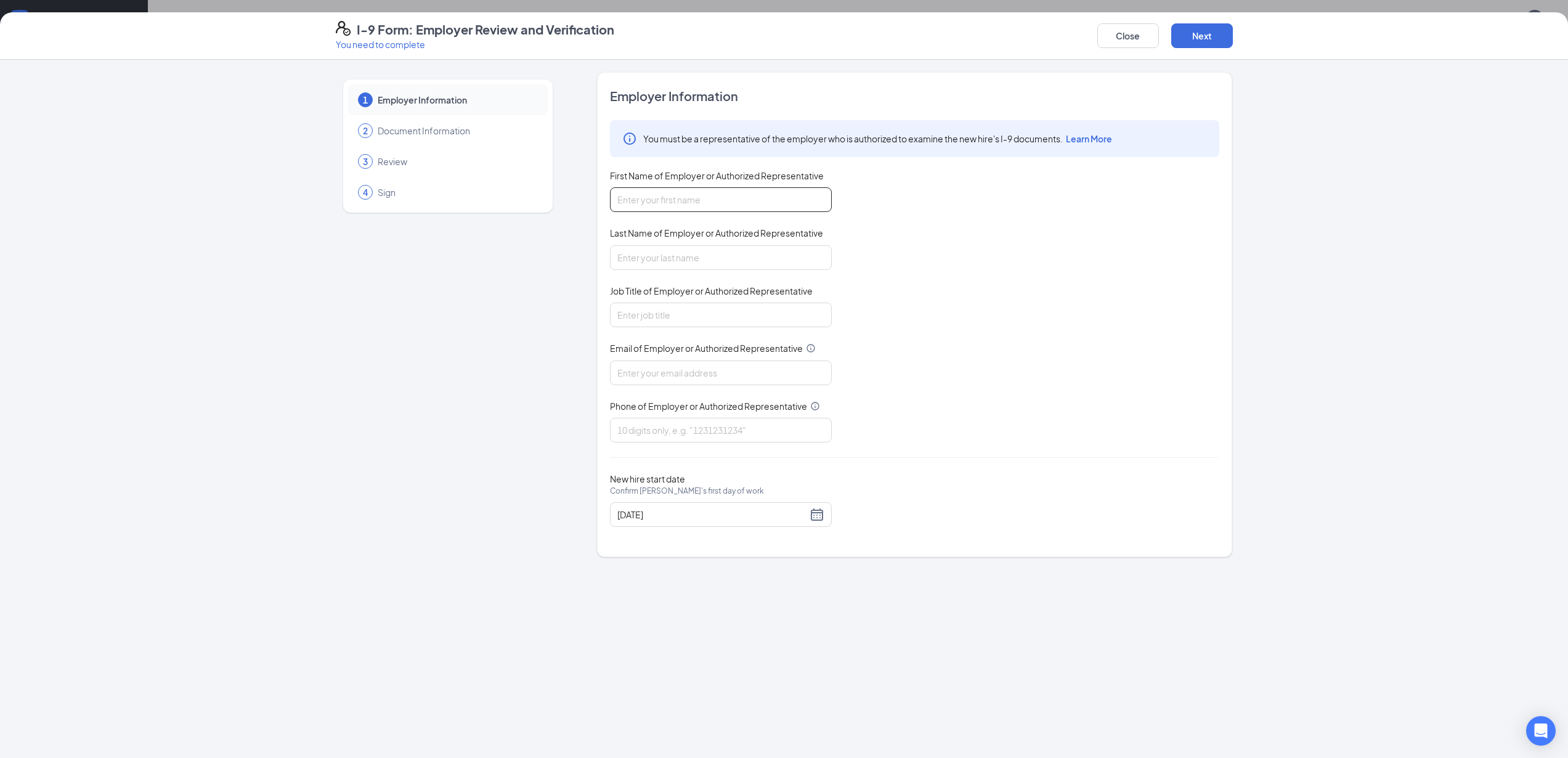
click at [677, 196] on input "First Name of Employer or Authorized Representative" at bounding box center [721, 200] width 222 height 24
type input "[PERSON_NAME]"
type input "[EMAIL_ADDRESS][DOMAIN_NAME]"
type input "6026955903"
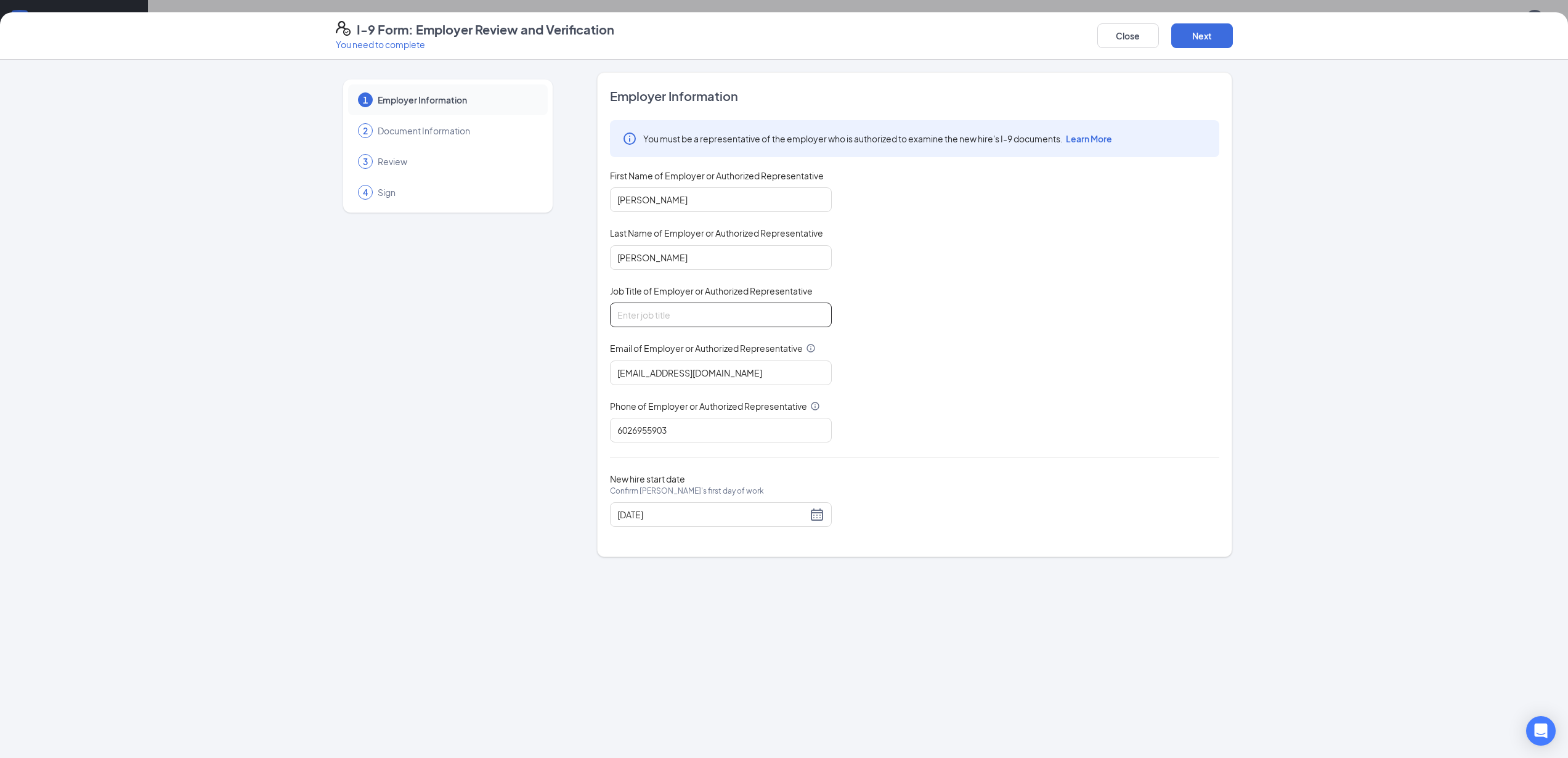
click at [677, 313] on input "Job Title of Employer or Authorized Representative" at bounding box center [721, 315] width 222 height 24
type input "Area Supervisor"
click at [816, 509] on div "09/09/2025" at bounding box center [721, 514] width 207 height 15
type input "[DATE]"
click at [673, 625] on div "16" at bounding box center [672, 624] width 15 height 15
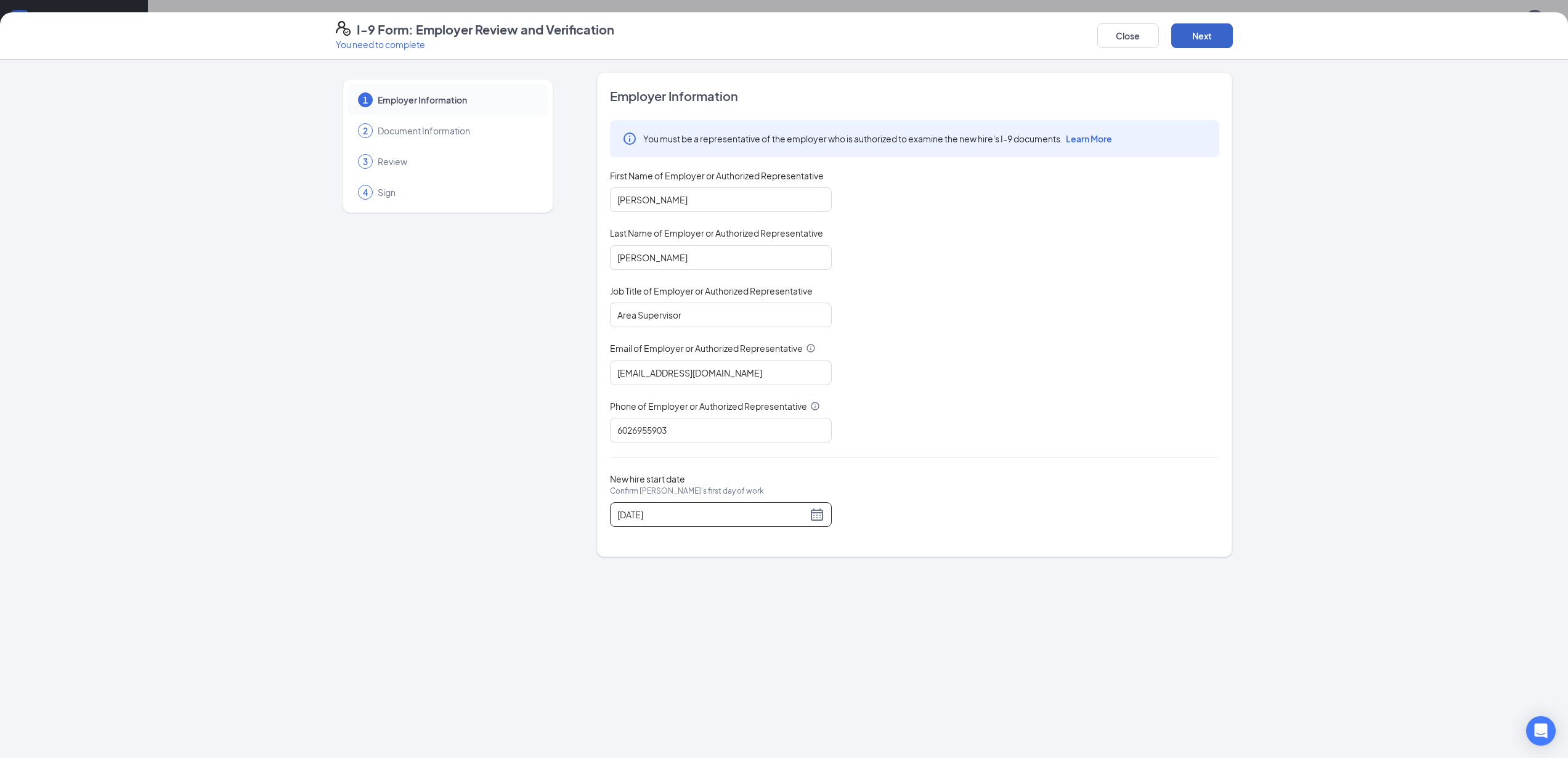
click at [1197, 40] on button "Next" at bounding box center [1203, 35] width 62 height 24
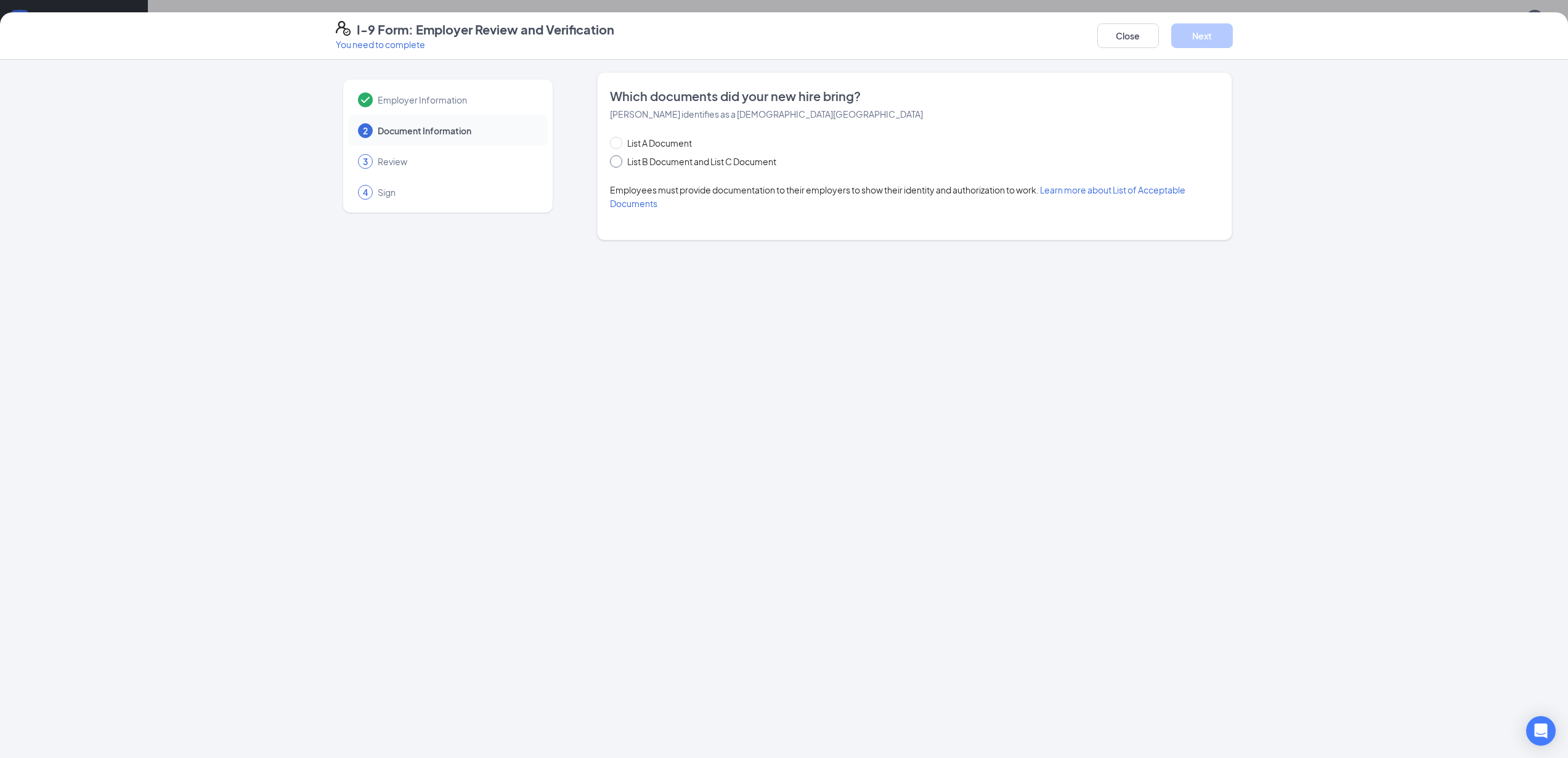
click at [644, 162] on span "List B Document and List C Document" at bounding box center [702, 161] width 159 height 14
click at [619, 162] on input "List B Document and List C Document" at bounding box center [615, 159] width 9 height 9
radio input "true"
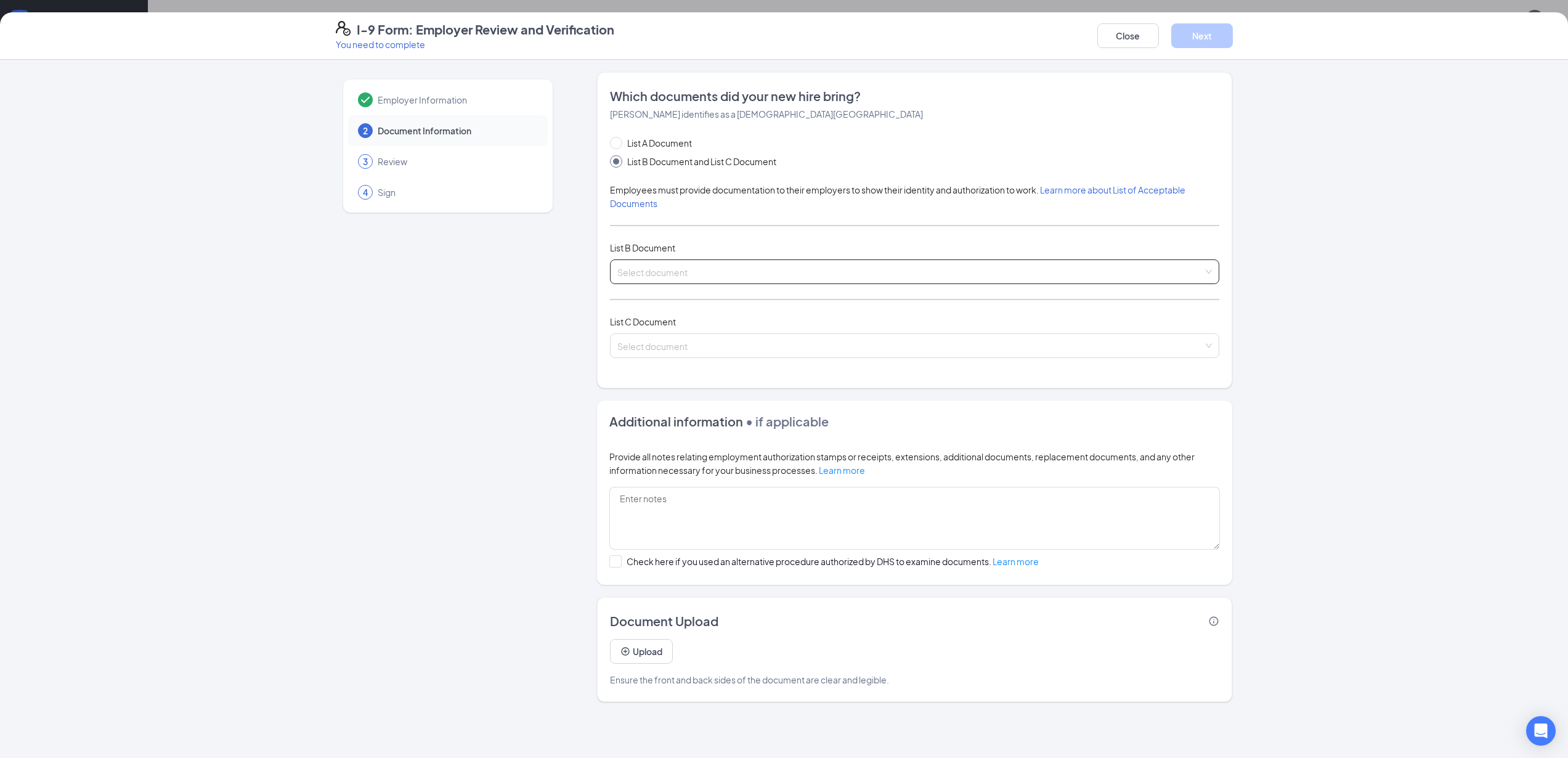
click at [818, 269] on input "search" at bounding box center [910, 269] width 586 height 19
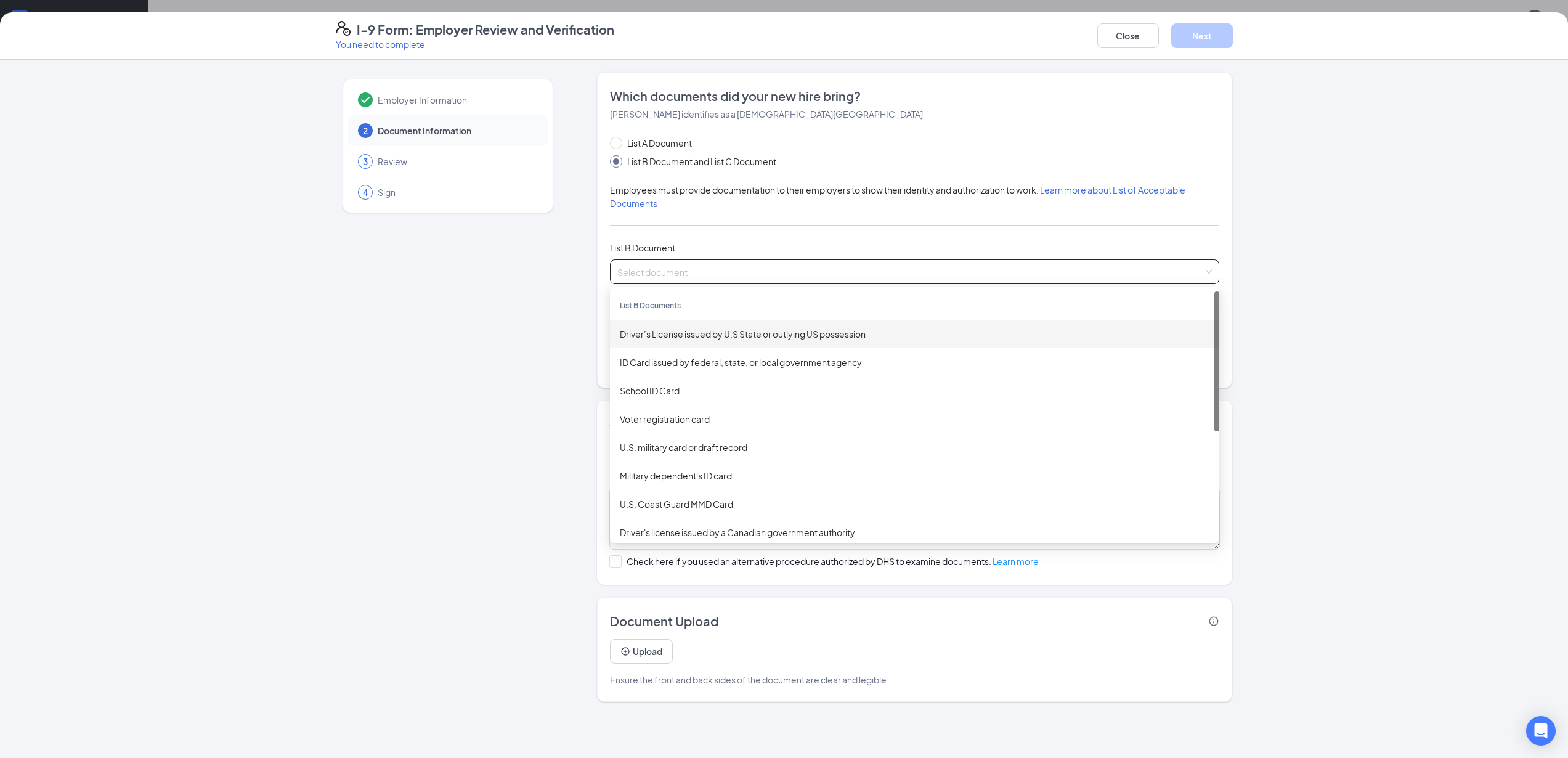
click at [684, 334] on div "Driver’s License issued by U.S State or outlying US possession" at bounding box center [914, 334] width 589 height 14
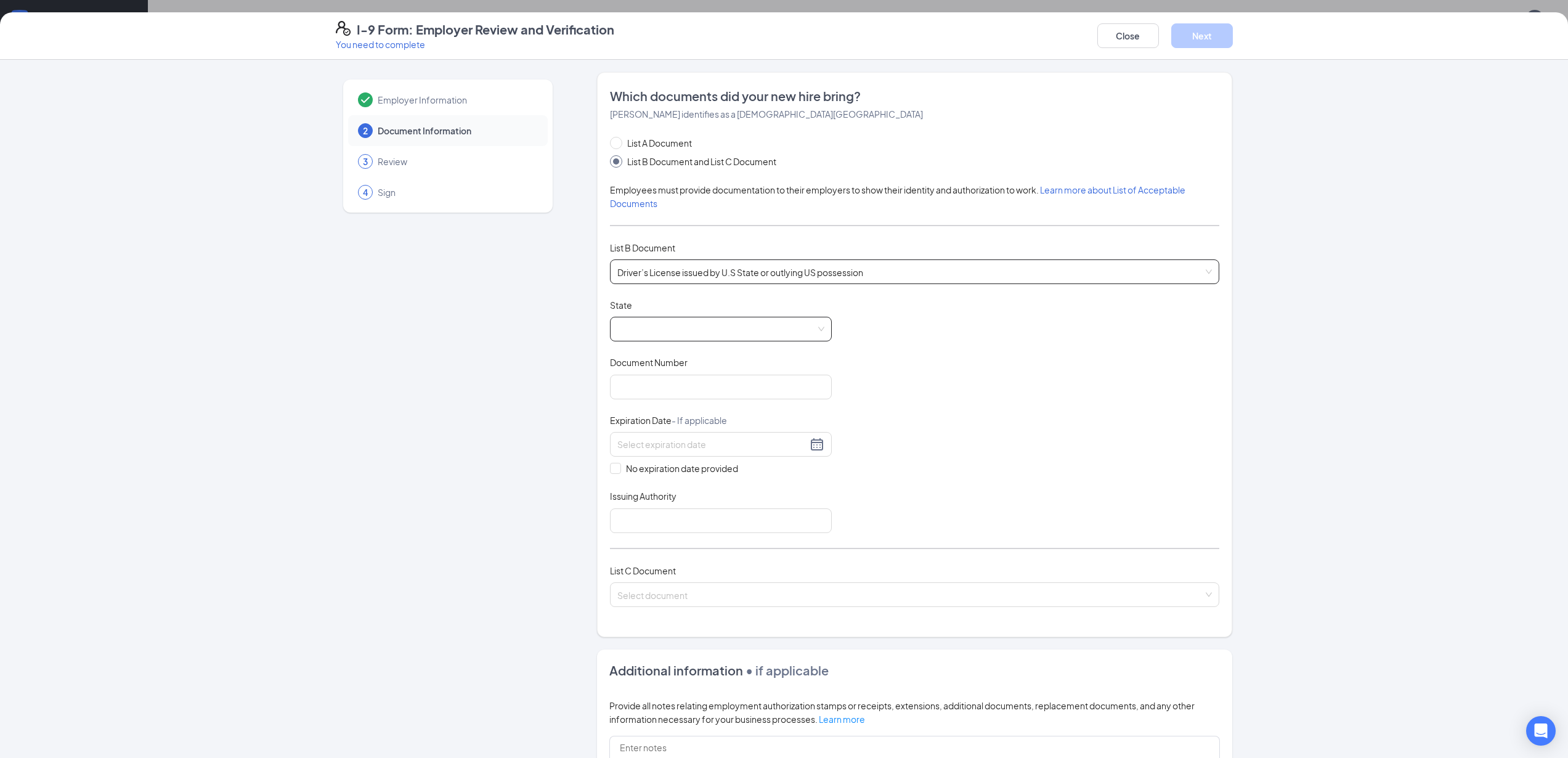
click at [700, 327] on span at bounding box center [721, 329] width 207 height 23
click at [636, 447] on div "Arizona" at bounding box center [721, 447] width 202 height 14
click at [676, 381] on input "Document Number" at bounding box center [721, 387] width 222 height 24
type input "D10144654"
click at [672, 445] on input at bounding box center [712, 444] width 190 height 14
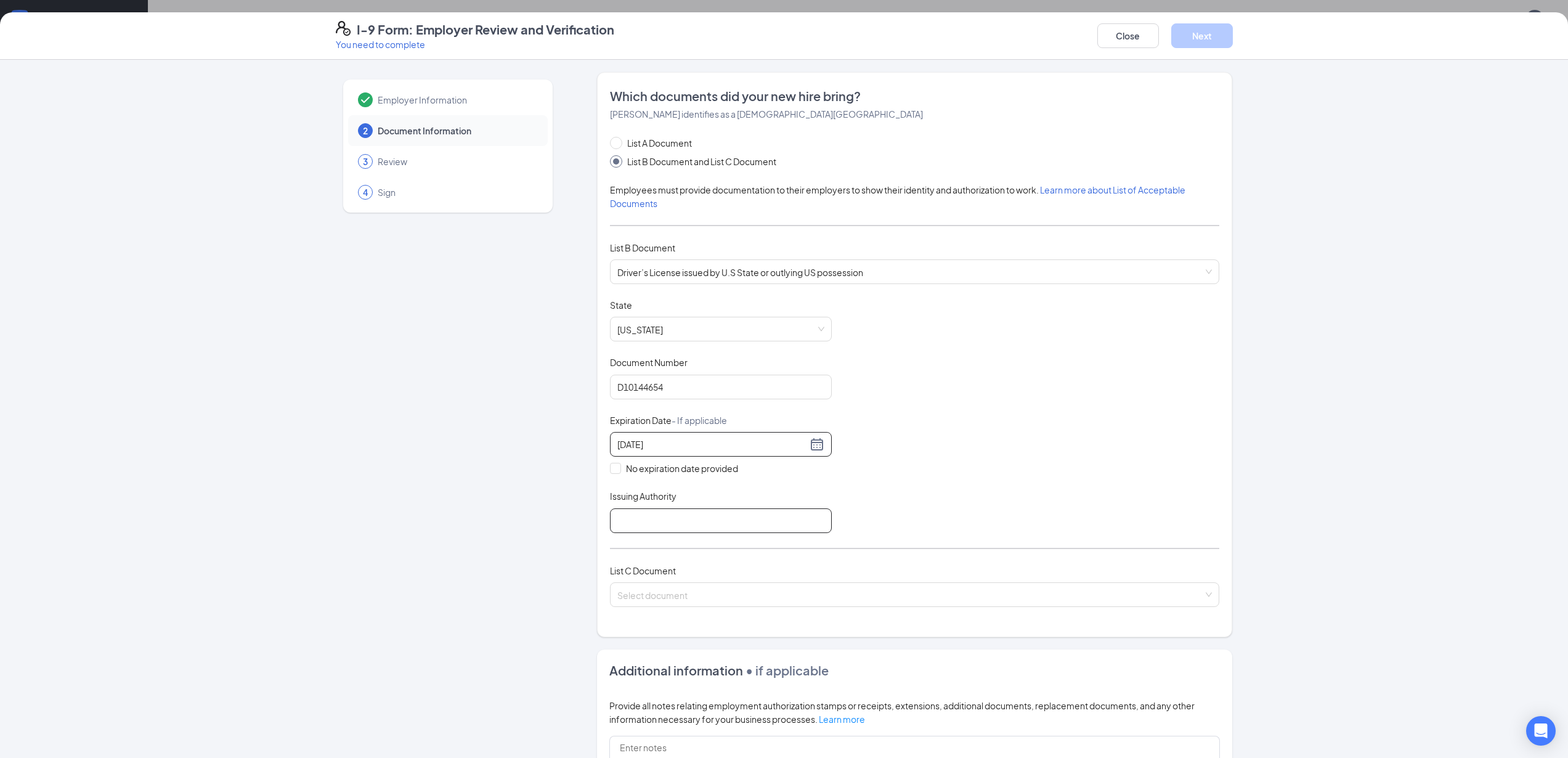
type input "02/21/2054"
click at [649, 517] on input "Issuing Authority" at bounding box center [721, 520] width 222 height 24
type input "AZ"
click at [680, 593] on input "search" at bounding box center [910, 592] width 586 height 19
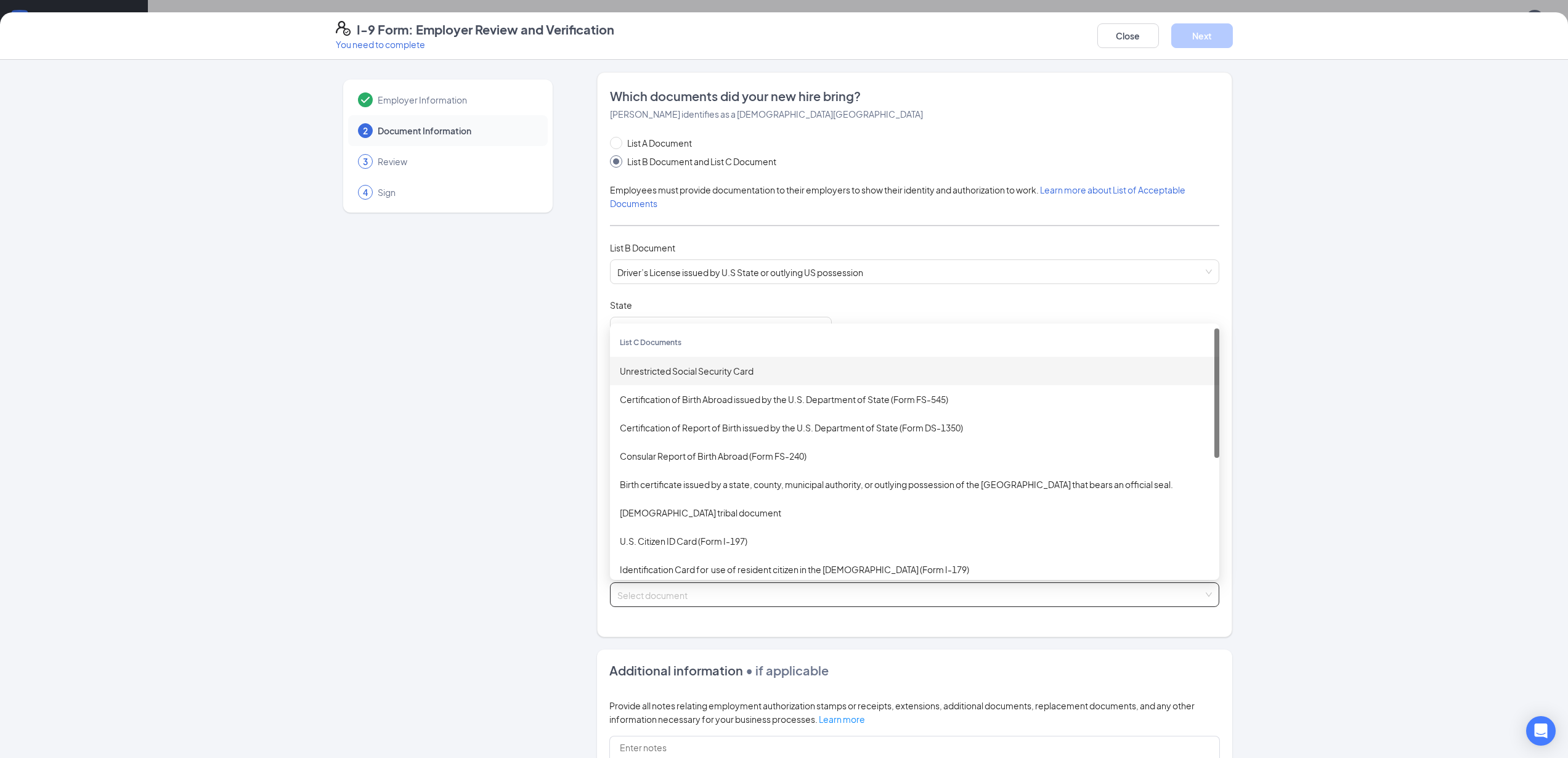
click at [662, 369] on div "Unrestricted Social Security Card" at bounding box center [914, 370] width 589 height 14
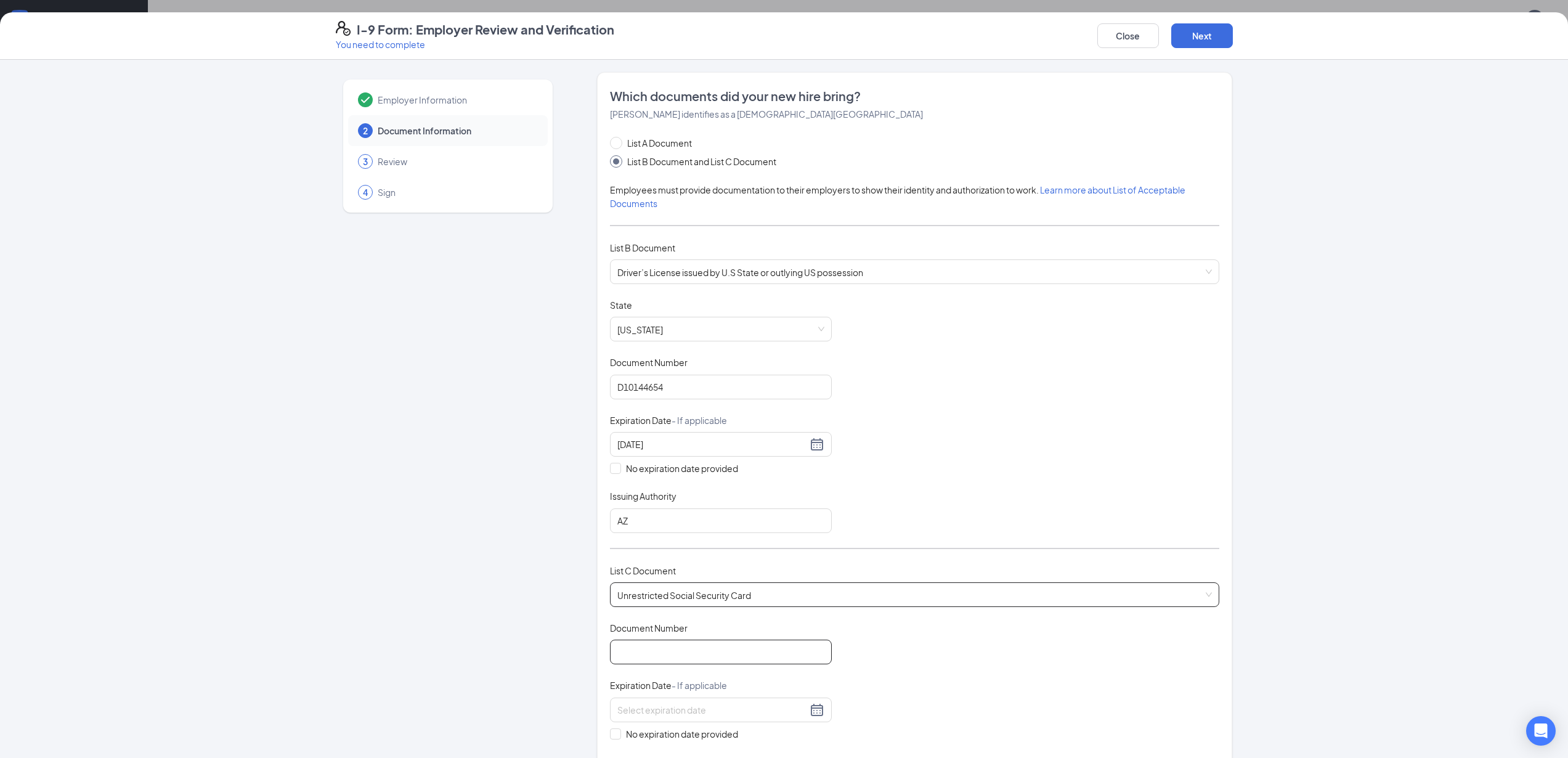
click at [680, 648] on input "Document Number" at bounding box center [721, 652] width 222 height 24
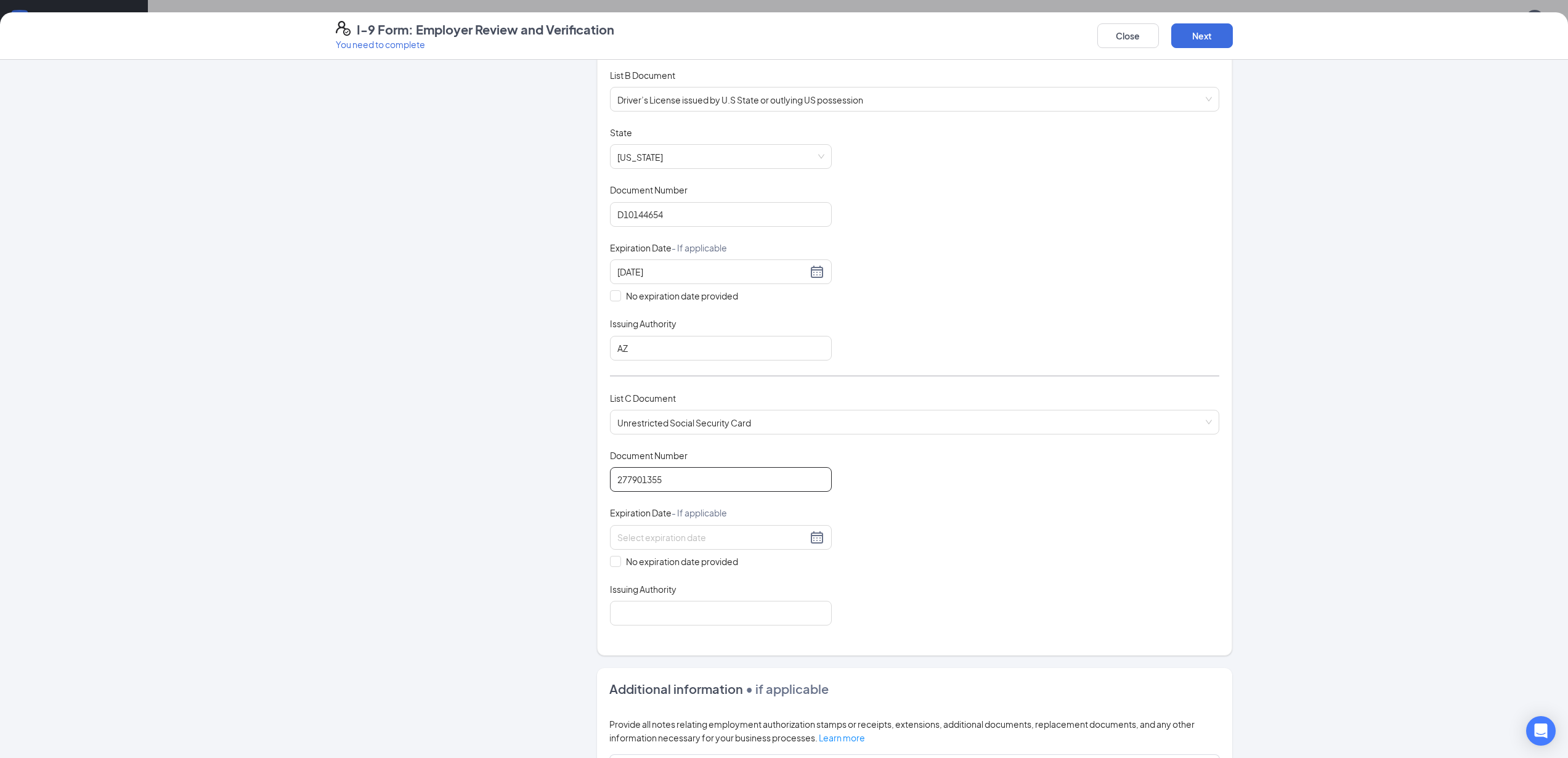
scroll to position [181, 0]
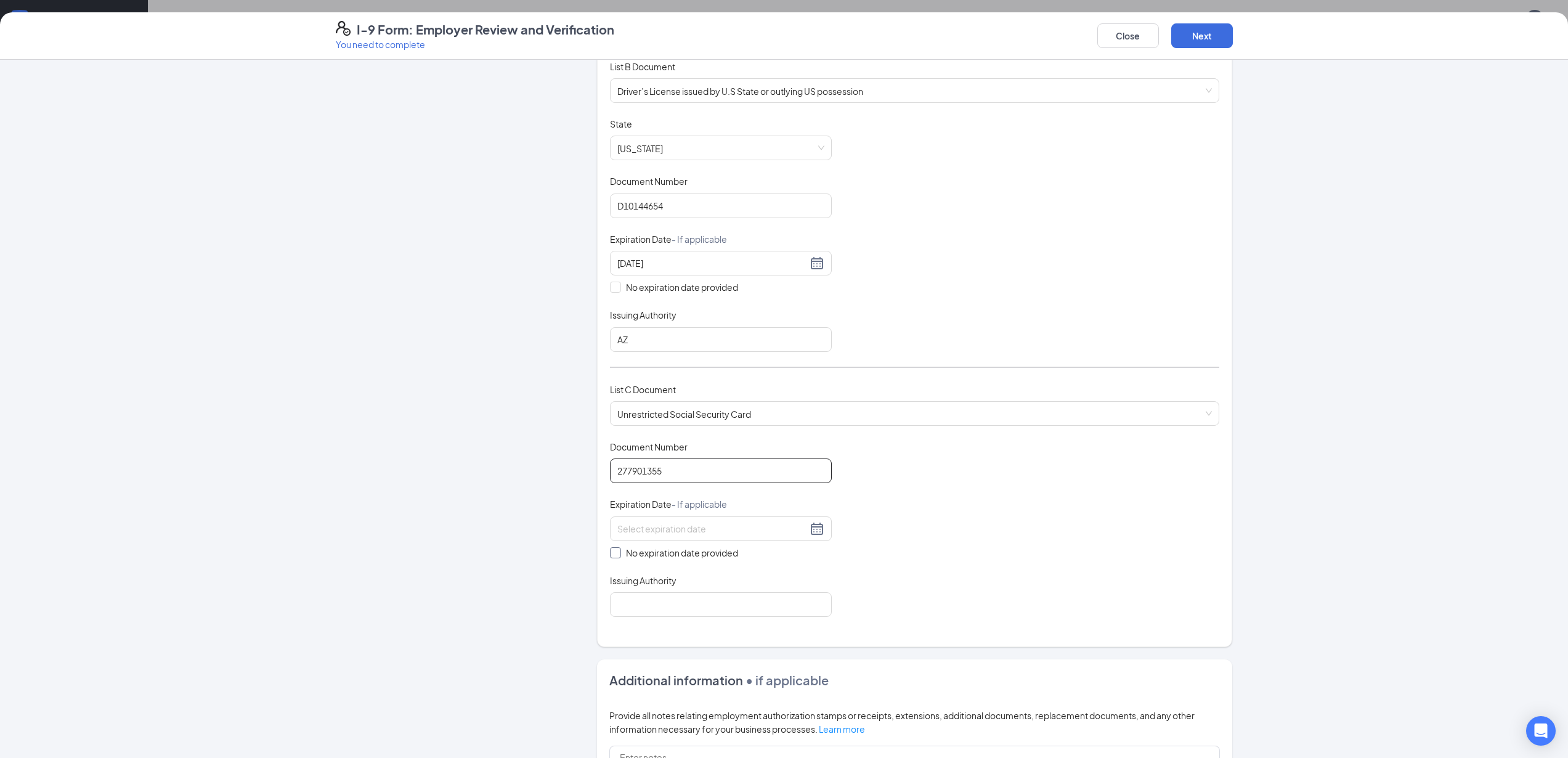
type input "277901355"
click at [611, 555] on input "No expiration date provided" at bounding box center [615, 551] width 9 height 9
checkbox input "true"
click at [672, 609] on input "Issuing Authority" at bounding box center [721, 607] width 222 height 24
type input "Social Security Administration"
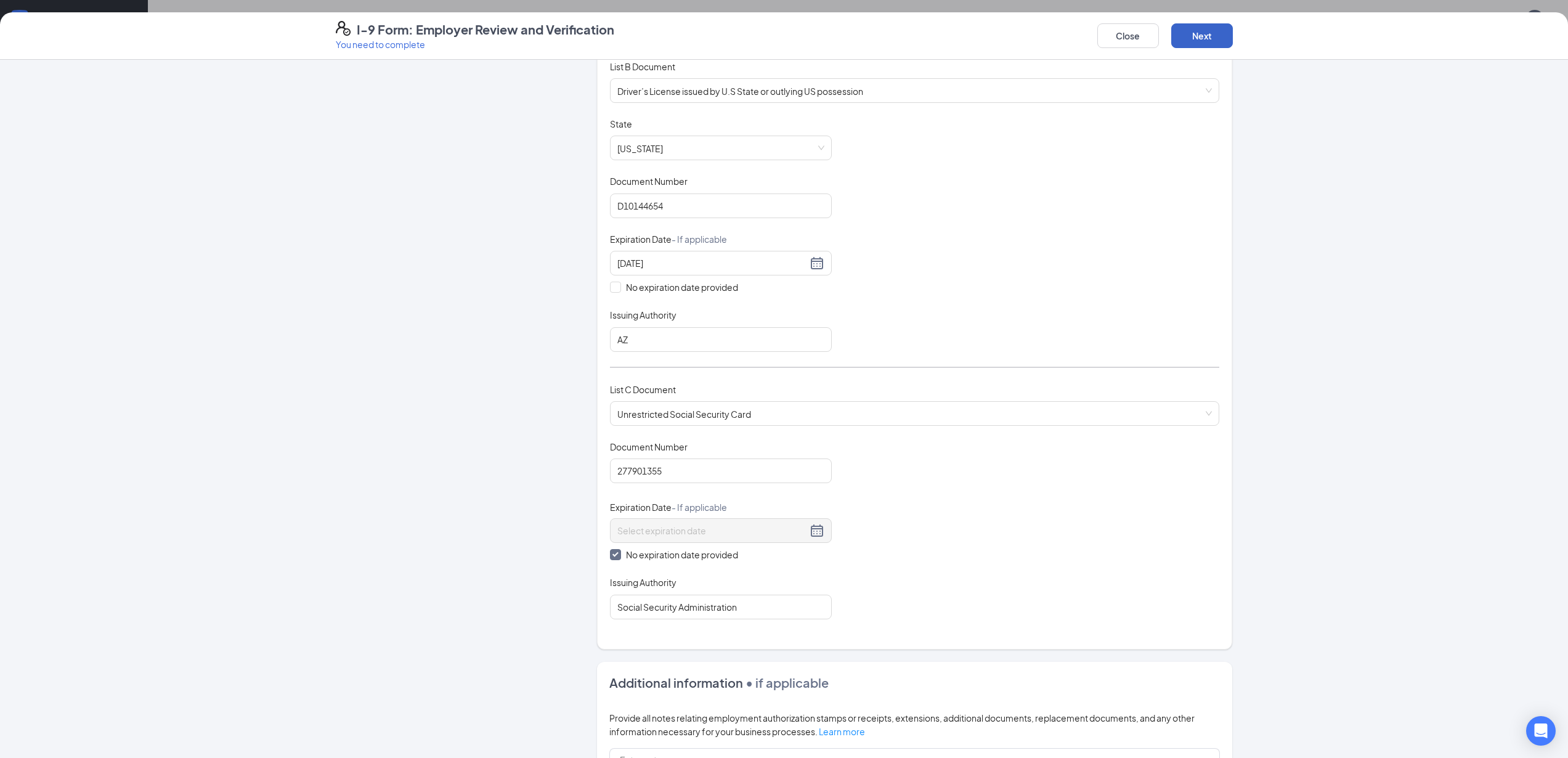
click at [1210, 36] on button "Next" at bounding box center [1203, 35] width 62 height 24
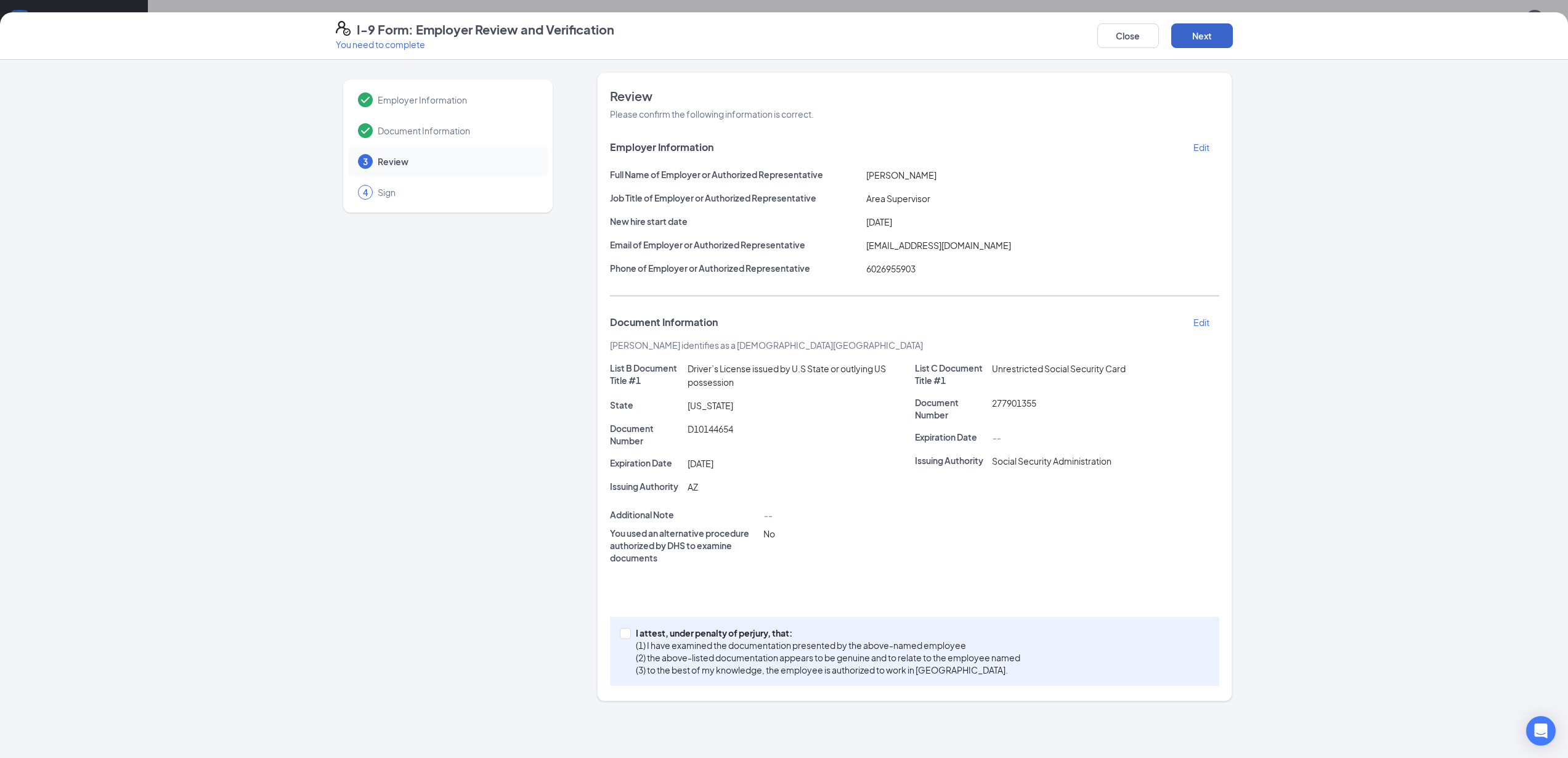
scroll to position [0, 0]
click at [626, 636] on input "I attest, under penalty of [PERSON_NAME], that: (1) I have examined the documen…" at bounding box center [624, 632] width 9 height 9
checkbox input "true"
click at [1201, 39] on button "Next" at bounding box center [1203, 35] width 62 height 24
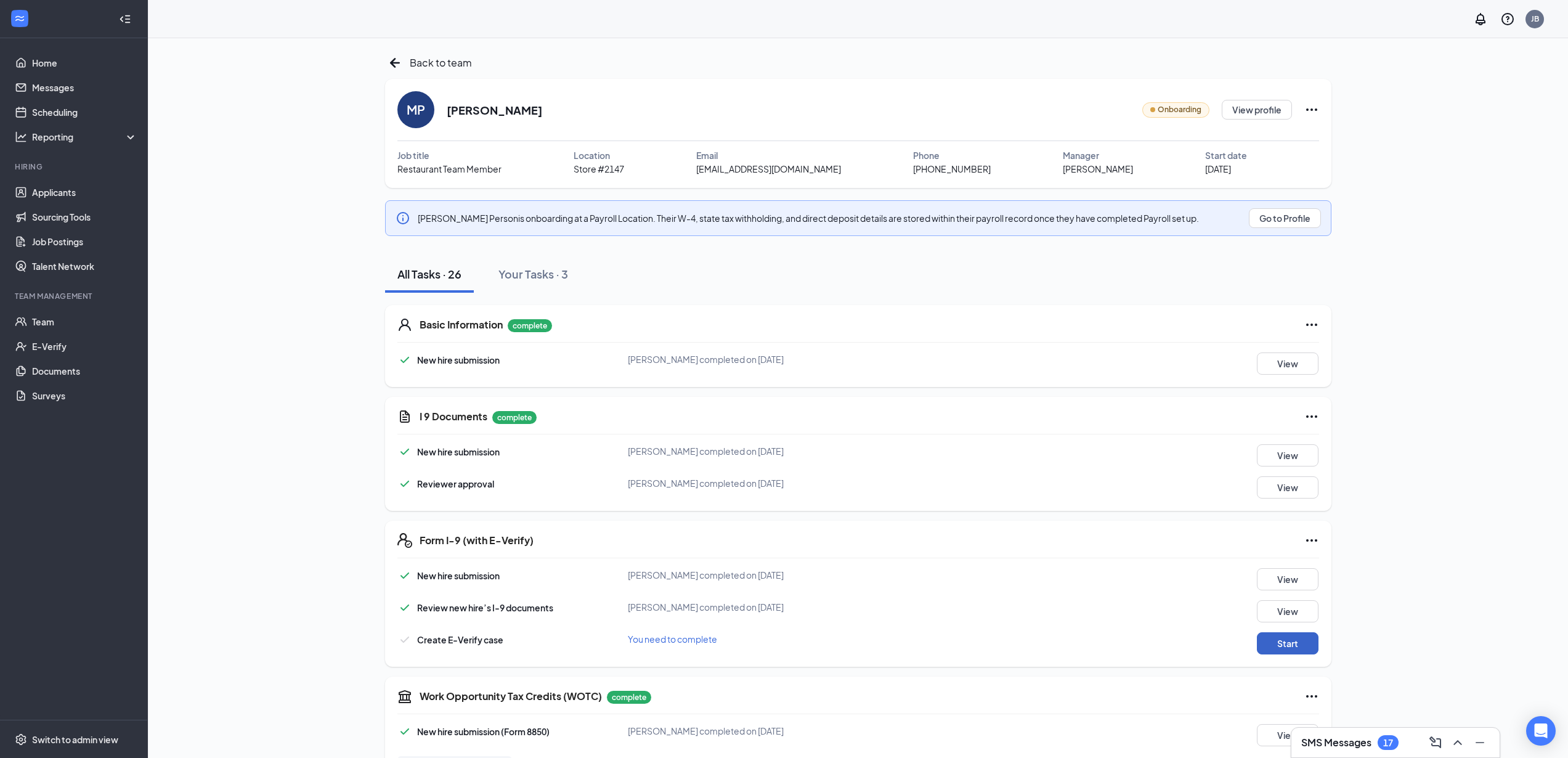
click at [1292, 646] on button "Start" at bounding box center [1288, 643] width 62 height 22
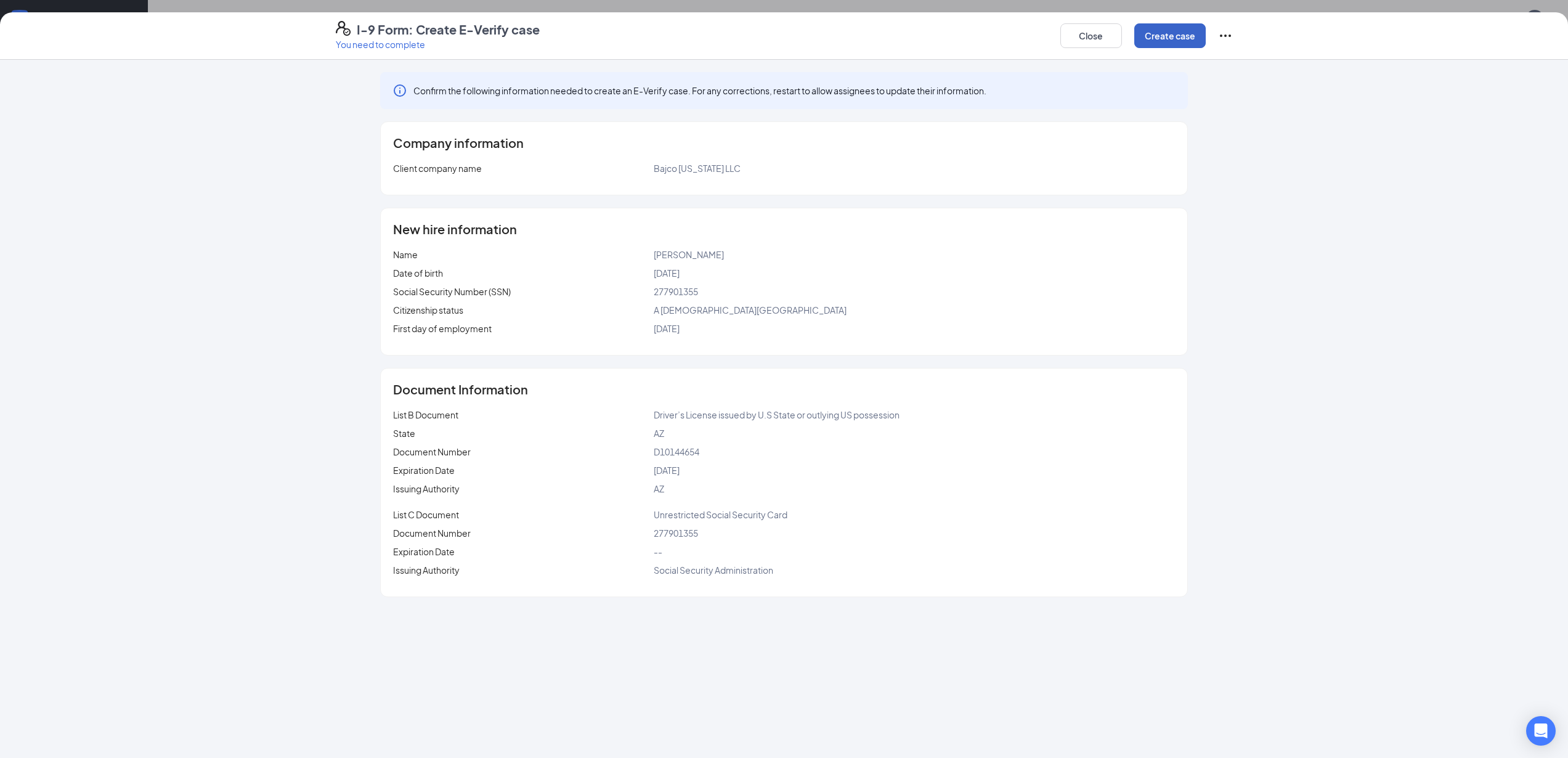
click at [1173, 36] on button "Create case" at bounding box center [1170, 35] width 71 height 24
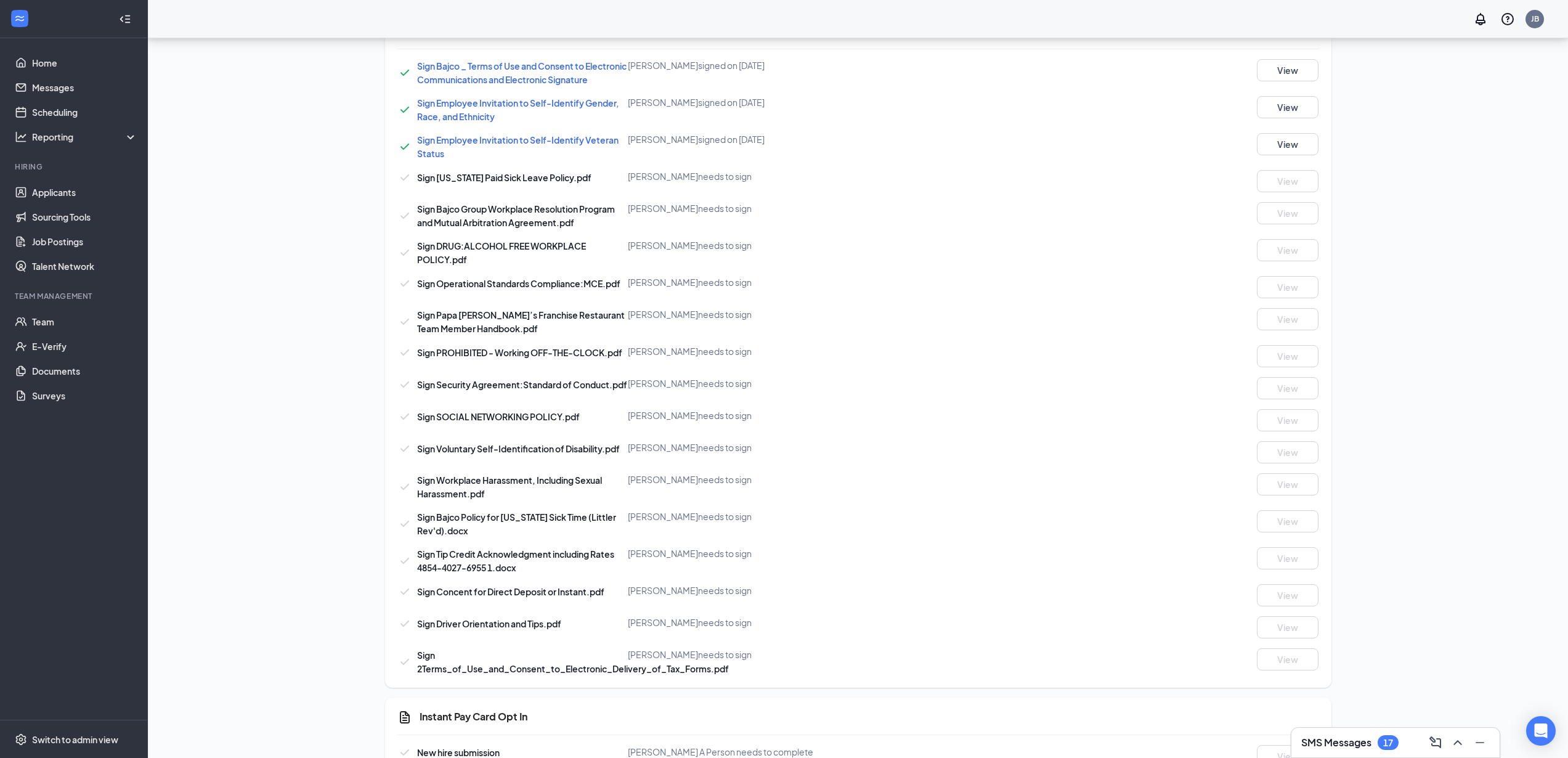
scroll to position [866, 0]
